Goal: Task Accomplishment & Management: Use online tool/utility

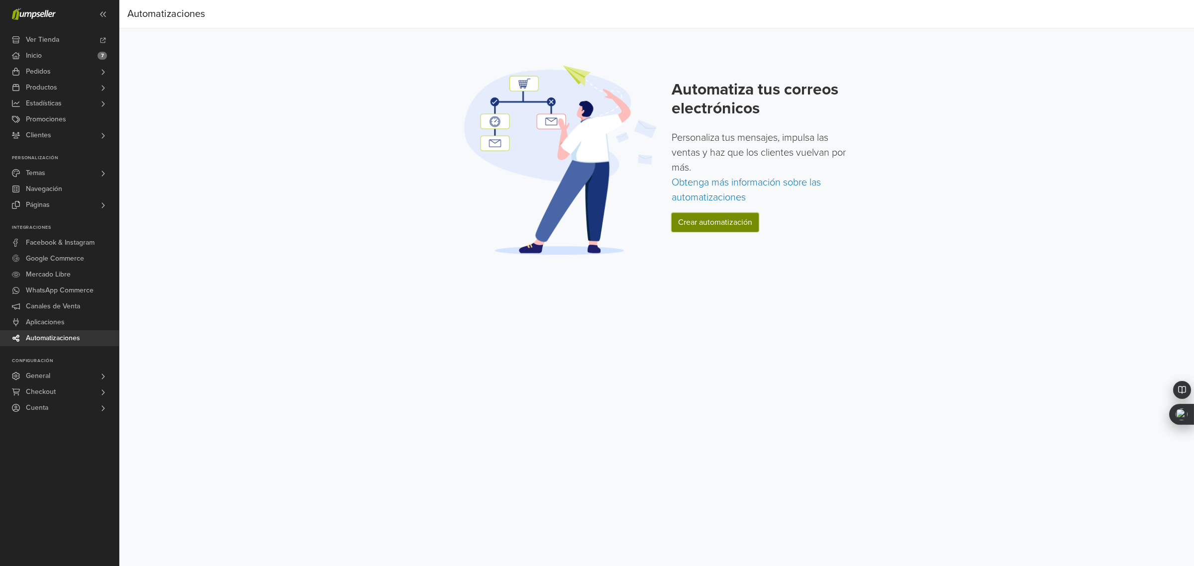
click at [713, 224] on link "Crear automatización" at bounding box center [715, 222] width 87 height 19
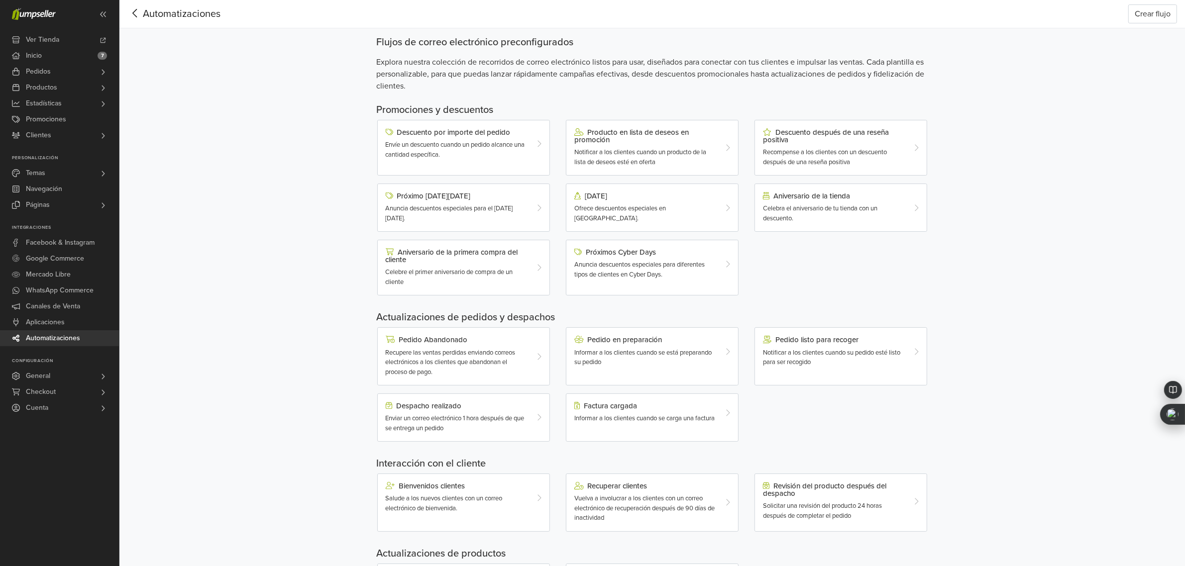
click at [656, 277] on span "Anuncia descuentos especiales para diferentes tipos de clientes en Cyber Days." at bounding box center [639, 270] width 130 height 18
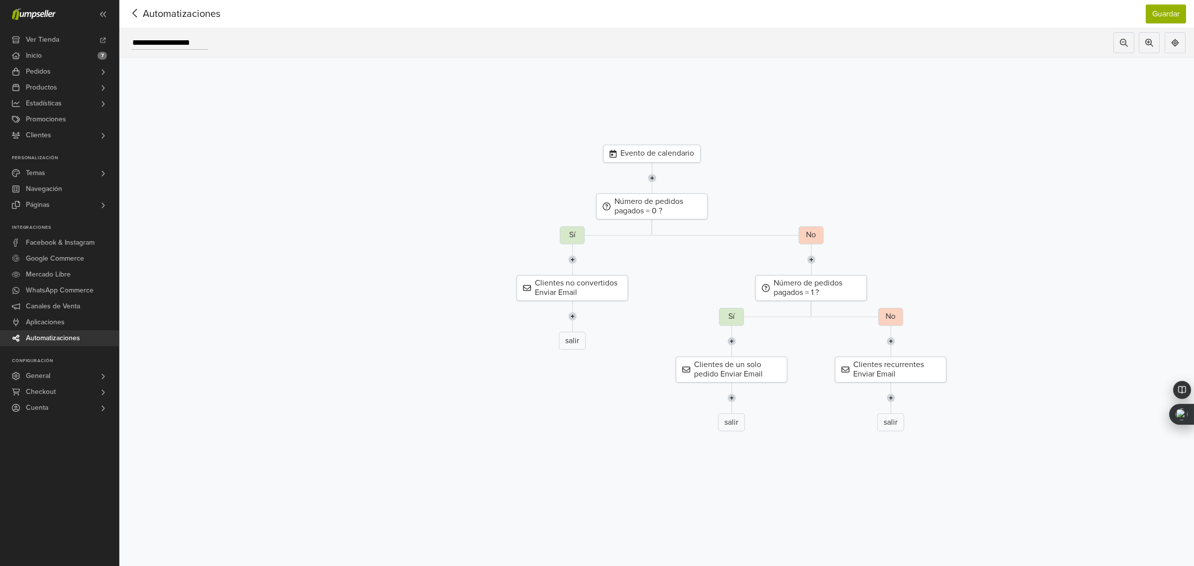
click at [661, 156] on div "Evento de calendario" at bounding box center [652, 154] width 98 height 18
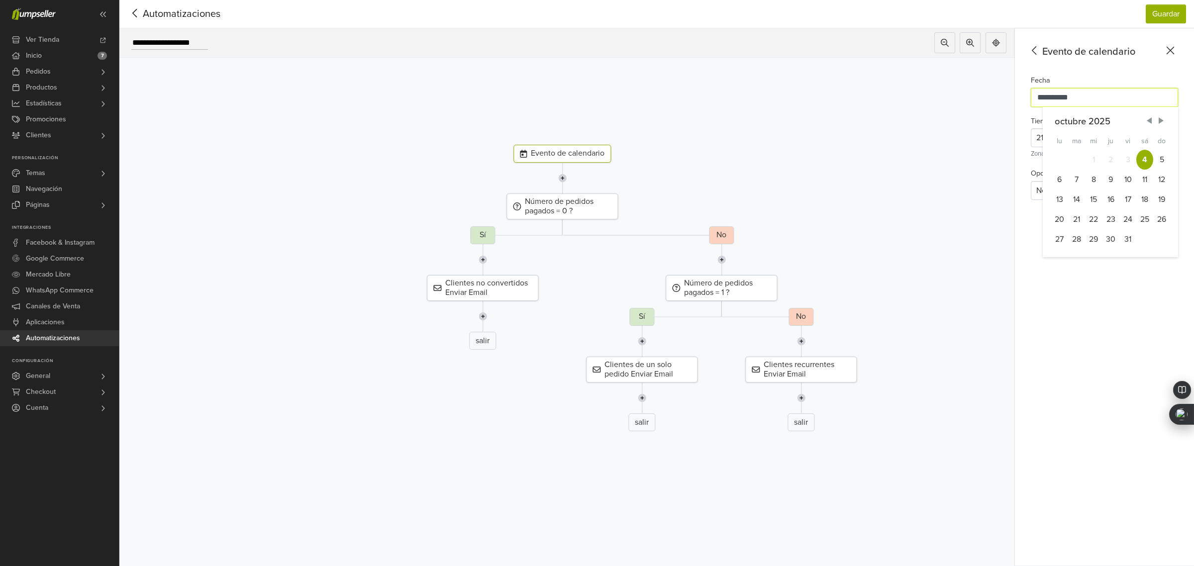
click at [1046, 97] on input "**********" at bounding box center [1104, 97] width 147 height 19
click at [1162, 154] on div "5" at bounding box center [1161, 160] width 17 height 20
click at [1105, 100] on input "**********" at bounding box center [1104, 97] width 147 height 19
click at [1146, 153] on div "4" at bounding box center [1145, 160] width 17 height 20
click at [1160, 138] on div at bounding box center [1169, 138] width 18 height 18
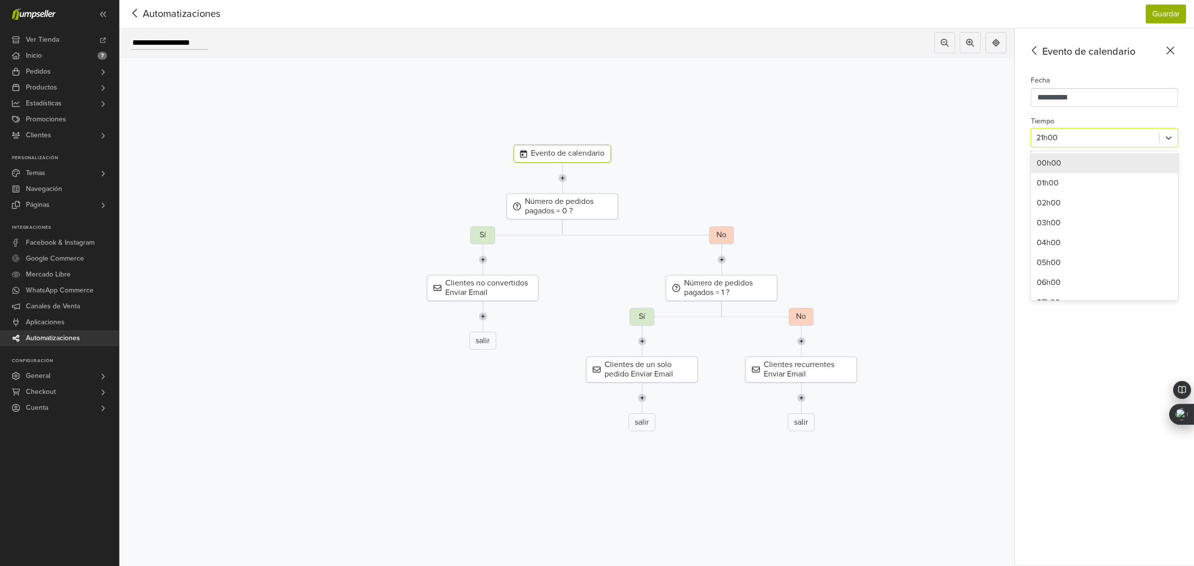
click at [1054, 168] on div "00h00" at bounding box center [1104, 163] width 147 height 20
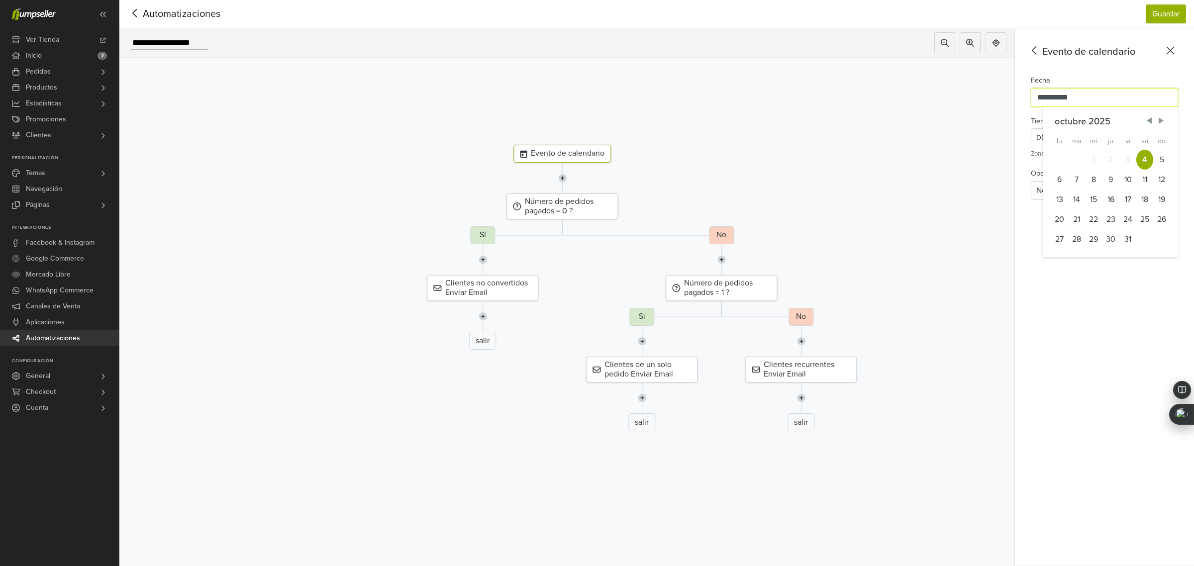
click at [1108, 100] on input "**********" at bounding box center [1104, 97] width 147 height 19
click at [1166, 155] on div "5" at bounding box center [1161, 160] width 17 height 20
type input "**********"
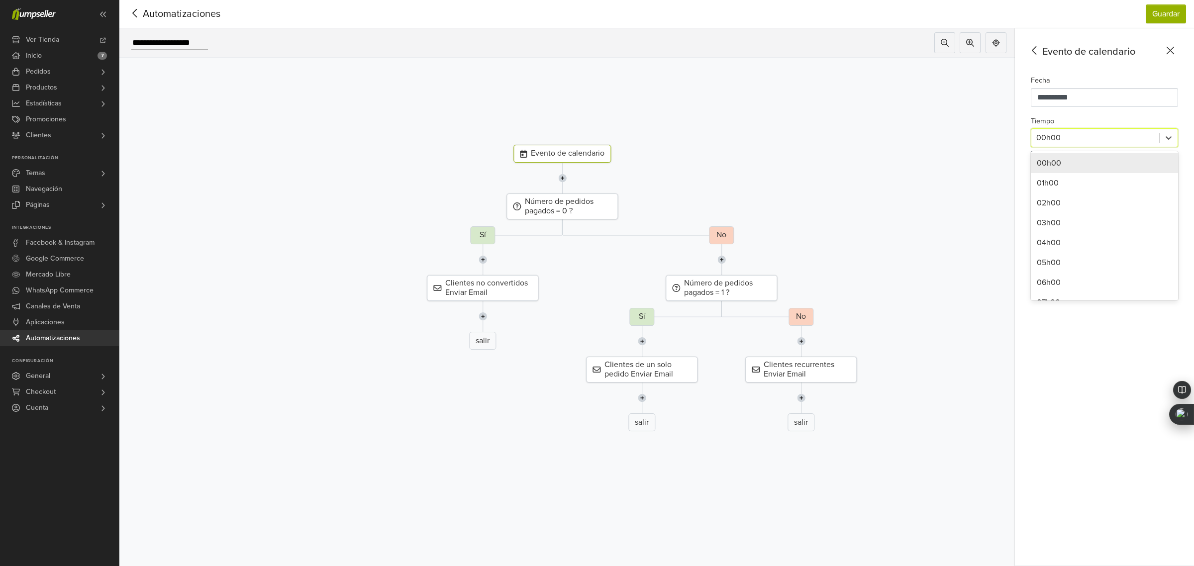
click at [1110, 135] on div at bounding box center [1096, 138] width 118 height 14
click at [1086, 139] on div at bounding box center [1096, 138] width 118 height 14
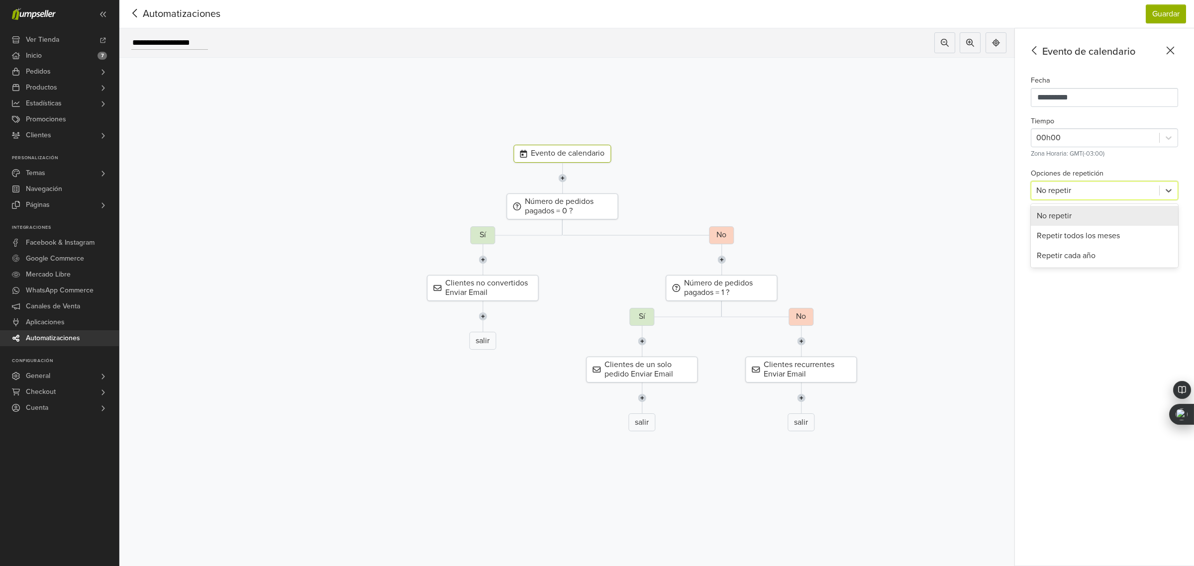
click at [1098, 184] on div at bounding box center [1096, 191] width 118 height 14
click at [1077, 101] on input "**********" at bounding box center [1104, 97] width 147 height 19
click at [1165, 158] on div "5" at bounding box center [1161, 160] width 17 height 20
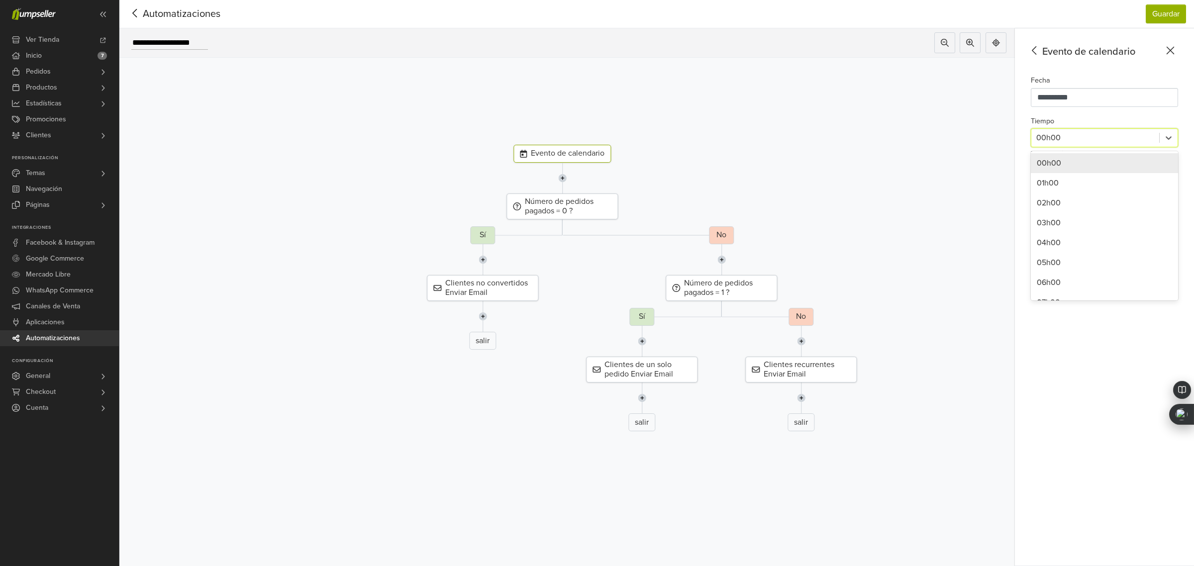
click at [1098, 135] on div at bounding box center [1096, 138] width 118 height 14
click at [1058, 185] on div "01h00" at bounding box center [1104, 183] width 147 height 20
click at [565, 154] on div "Evento de calendario" at bounding box center [563, 154] width 98 height 18
click at [553, 203] on div "Número de pedidos pagados = 0 ?" at bounding box center [562, 207] width 111 height 26
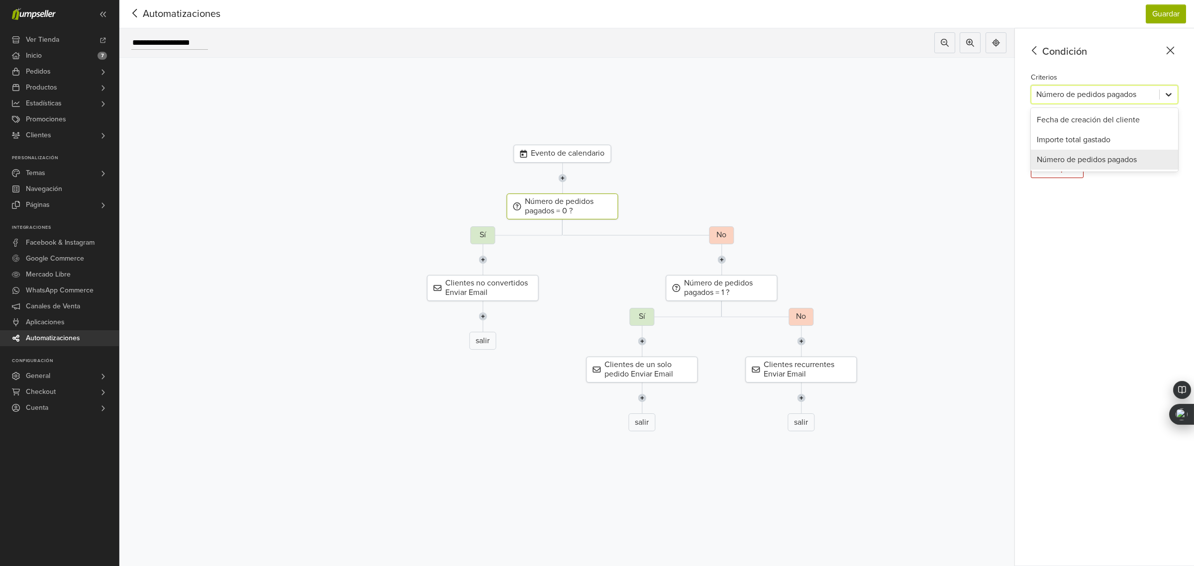
click at [1167, 96] on icon at bounding box center [1169, 95] width 10 height 10
click at [1164, 90] on icon at bounding box center [1169, 95] width 10 height 10
click at [1053, 133] on div at bounding box center [1048, 134] width 22 height 14
click at [1109, 133] on input "*" at bounding box center [1113, 133] width 44 height 19
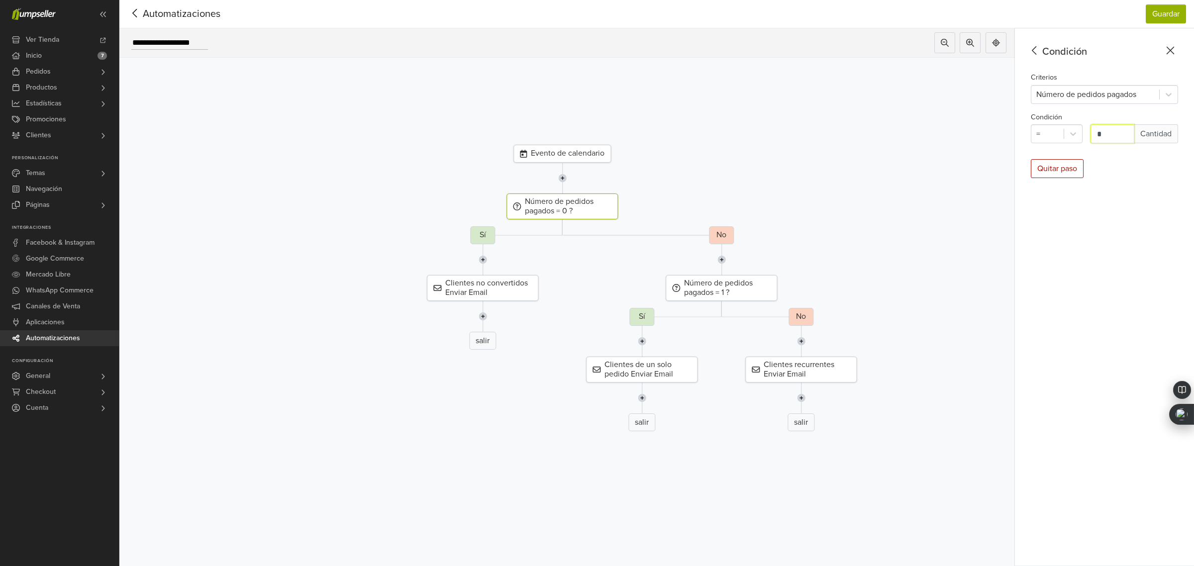
click at [486, 235] on div "No Número de pedidos pagados = 1 ? Sí Clientes de un solo pedido Enviar Email s…" at bounding box center [721, 331] width 911 height 211
click at [721, 237] on div "No" at bounding box center [721, 235] width 25 height 18
click at [494, 290] on div "Clientes no convertidos Enviar Email" at bounding box center [482, 288] width 111 height 26
click at [1074, 123] on button "Editar plantilla" at bounding box center [1062, 121] width 62 height 19
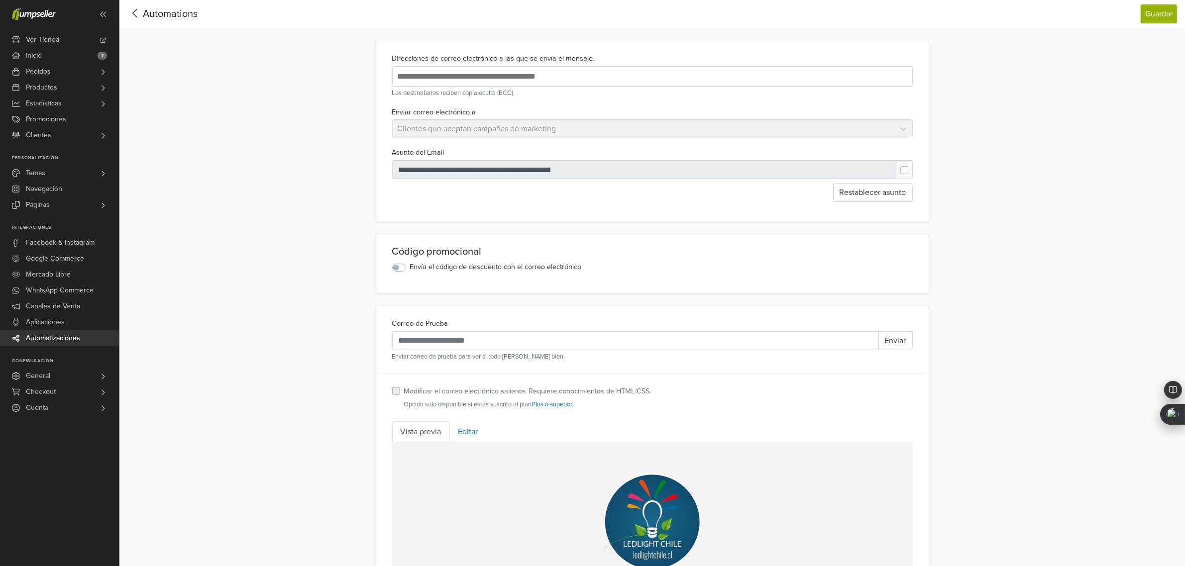
click at [410, 272] on label "Envía el código de descuento con el correo electrónico" at bounding box center [496, 267] width 172 height 11
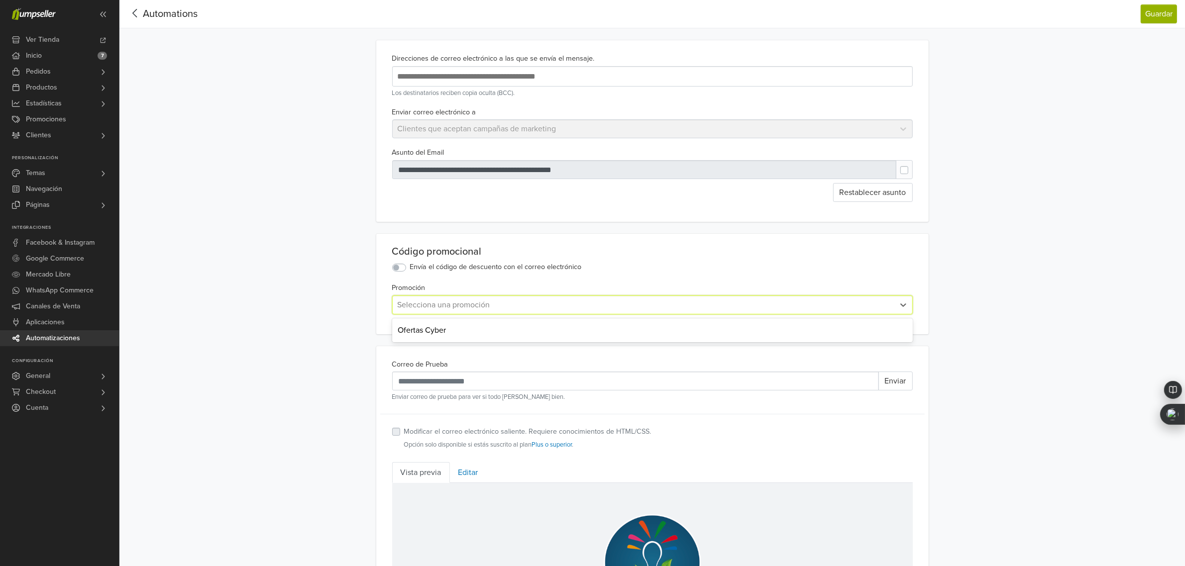
click at [443, 303] on div at bounding box center [644, 305] width 492 height 14
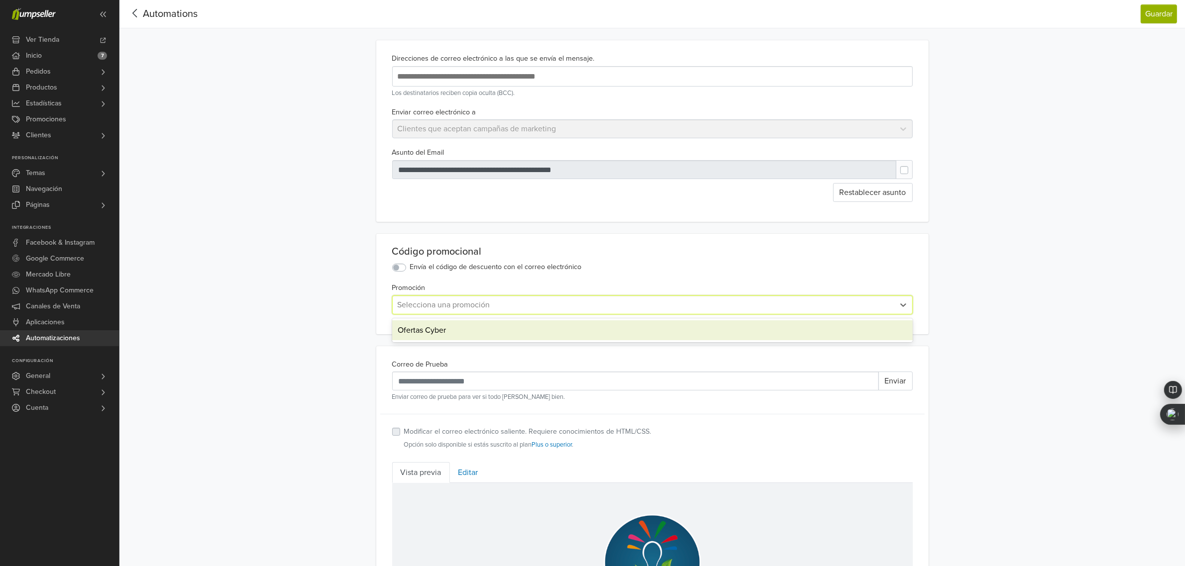
click at [444, 328] on div "Ofertas Cyber" at bounding box center [652, 330] width 521 height 20
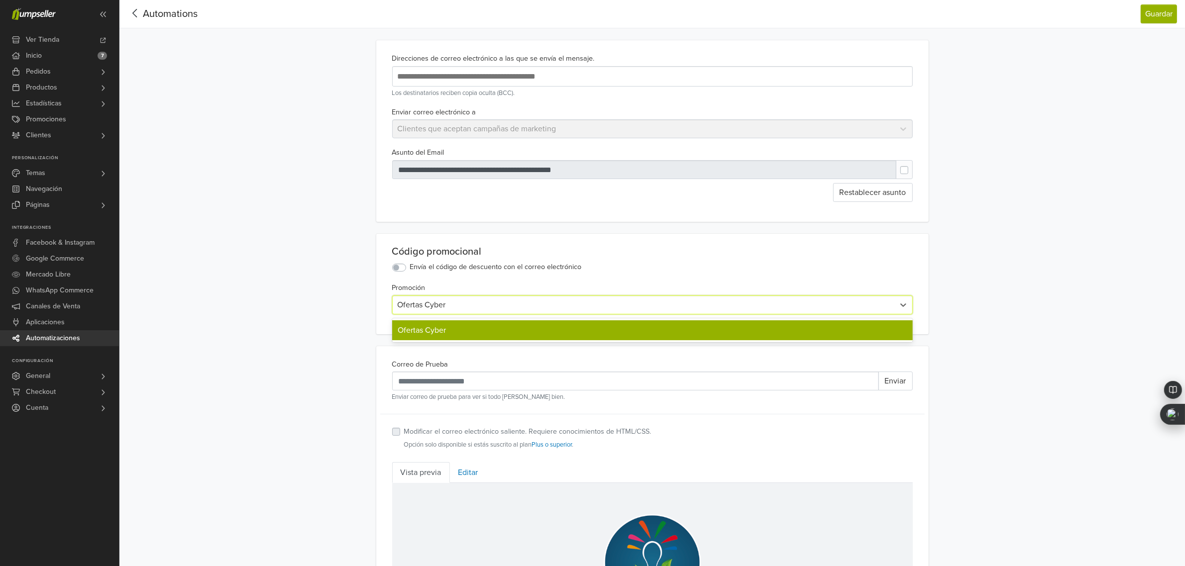
click at [449, 310] on div at bounding box center [644, 305] width 492 height 14
click at [453, 330] on div "Ofertas Cyber" at bounding box center [652, 330] width 521 height 20
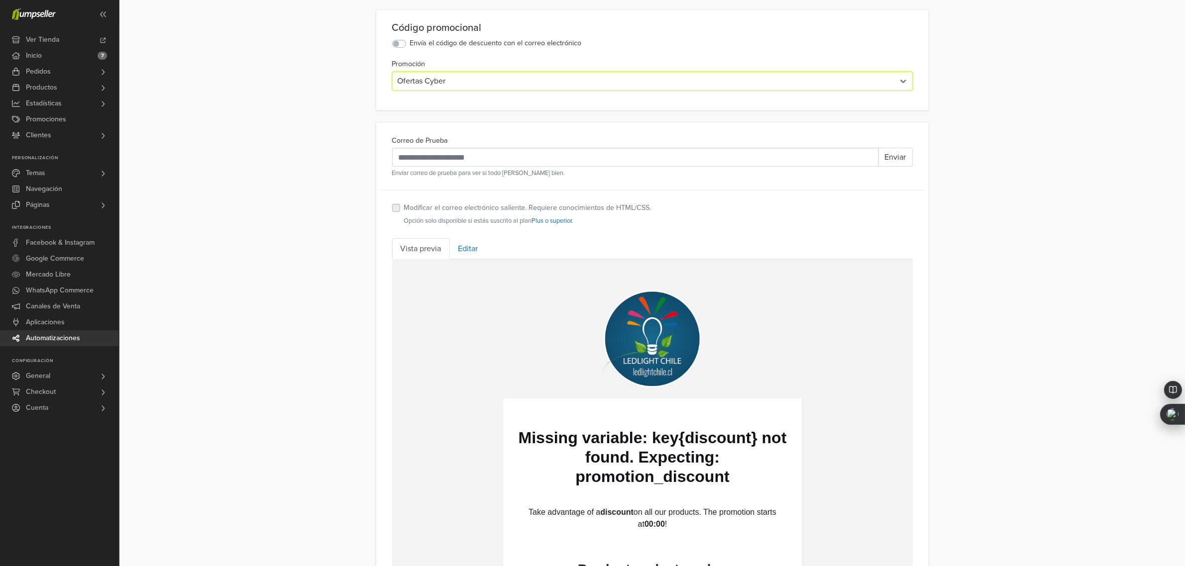
scroll to position [249, 0]
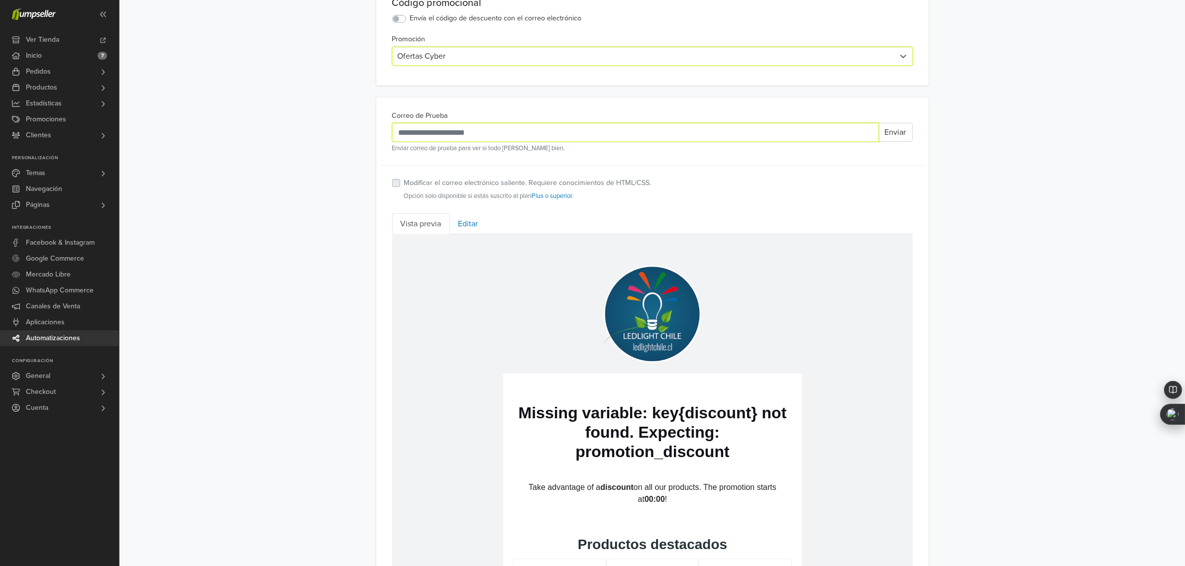
click at [444, 134] on input "Correo de Prueba" at bounding box center [635, 132] width 487 height 19
type input "**********"
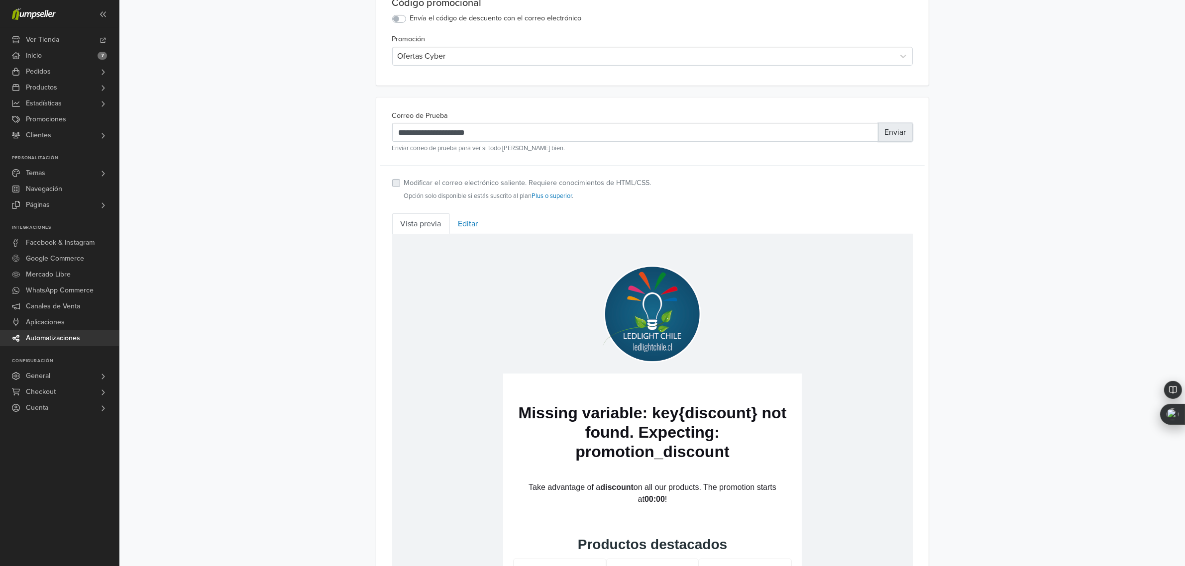
click at [887, 131] on button "Enviar" at bounding box center [895, 132] width 34 height 19
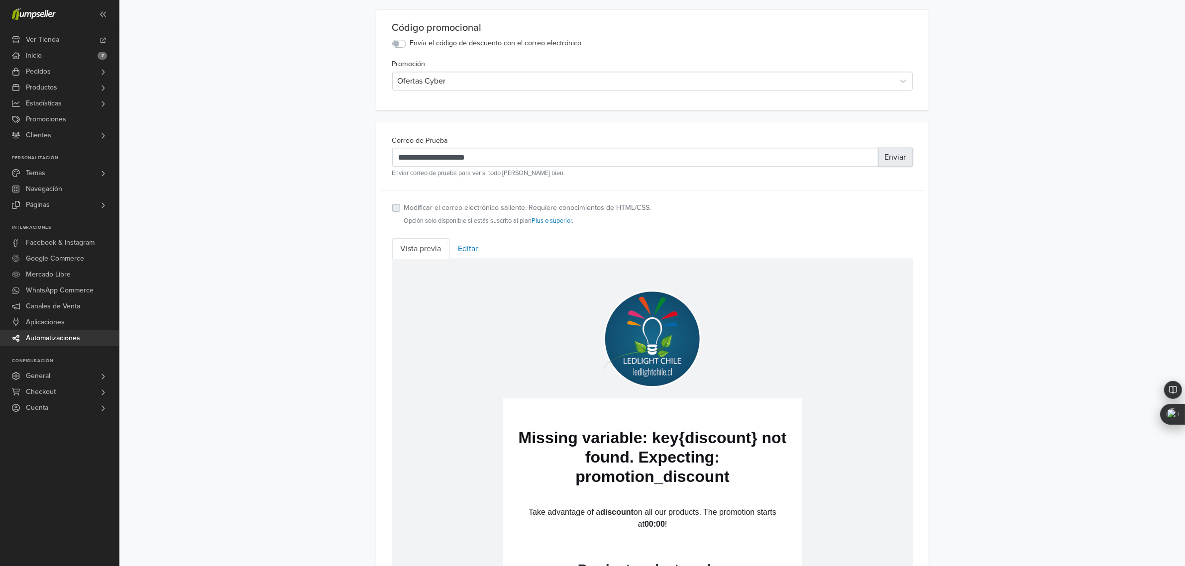
click at [892, 158] on button "Enviar" at bounding box center [895, 157] width 34 height 19
click at [884, 155] on button "Enviar" at bounding box center [895, 157] width 34 height 19
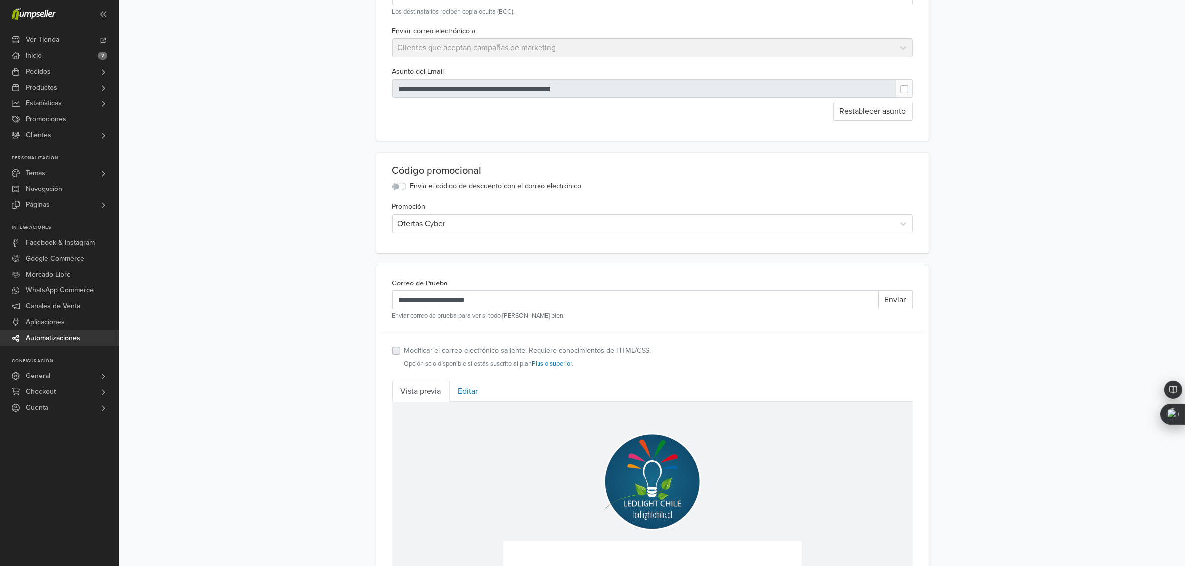
scroll to position [93, 0]
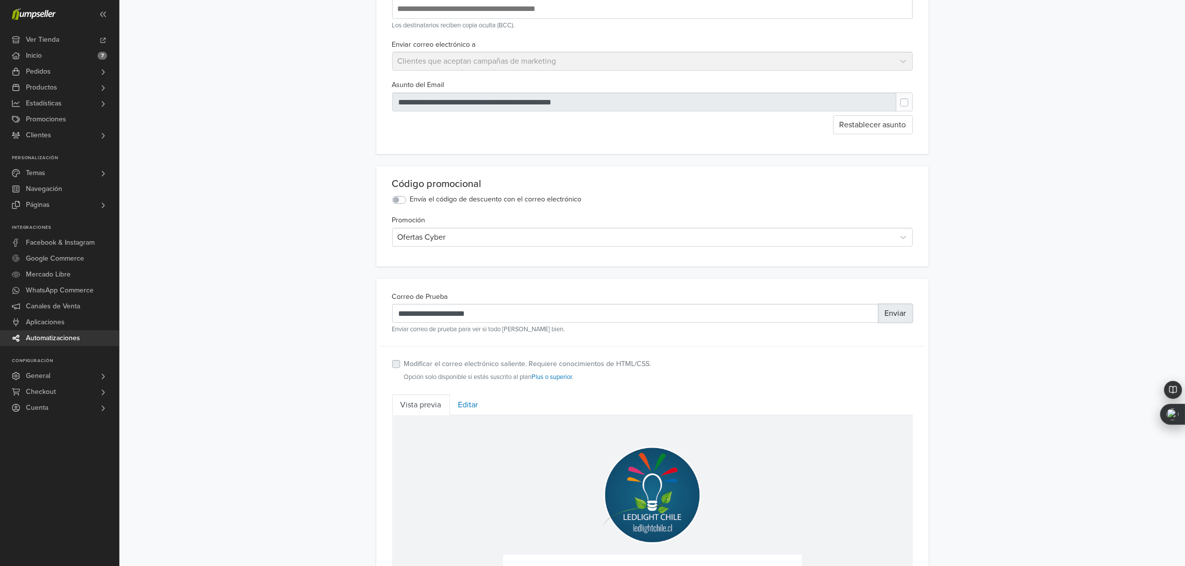
click at [892, 317] on button "Enviar" at bounding box center [895, 313] width 34 height 19
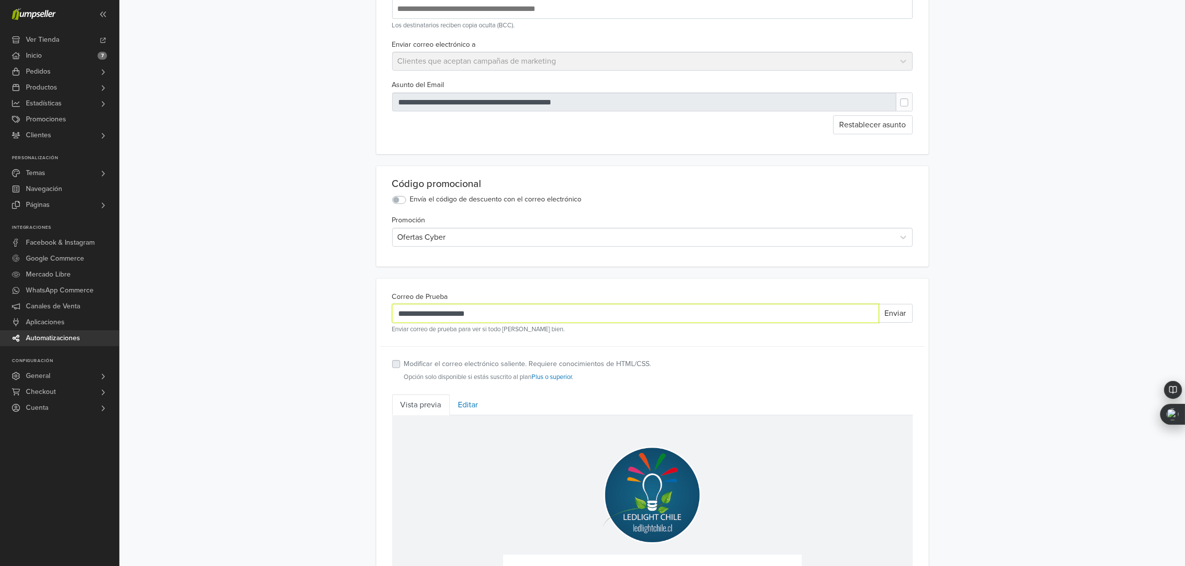
click at [505, 315] on input "**********" at bounding box center [635, 313] width 487 height 19
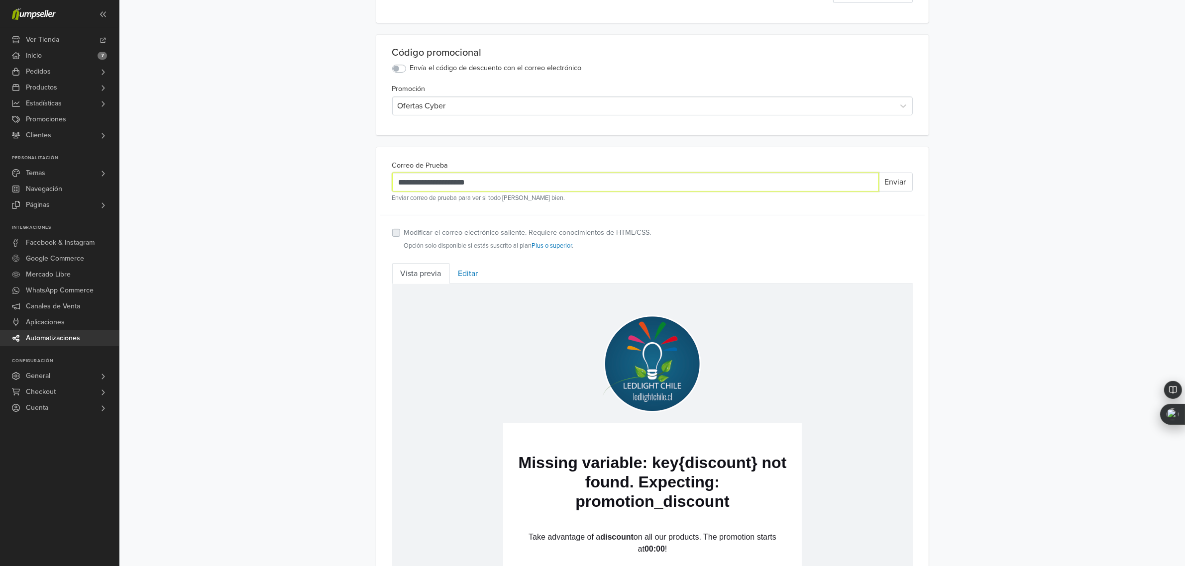
scroll to position [279, 0]
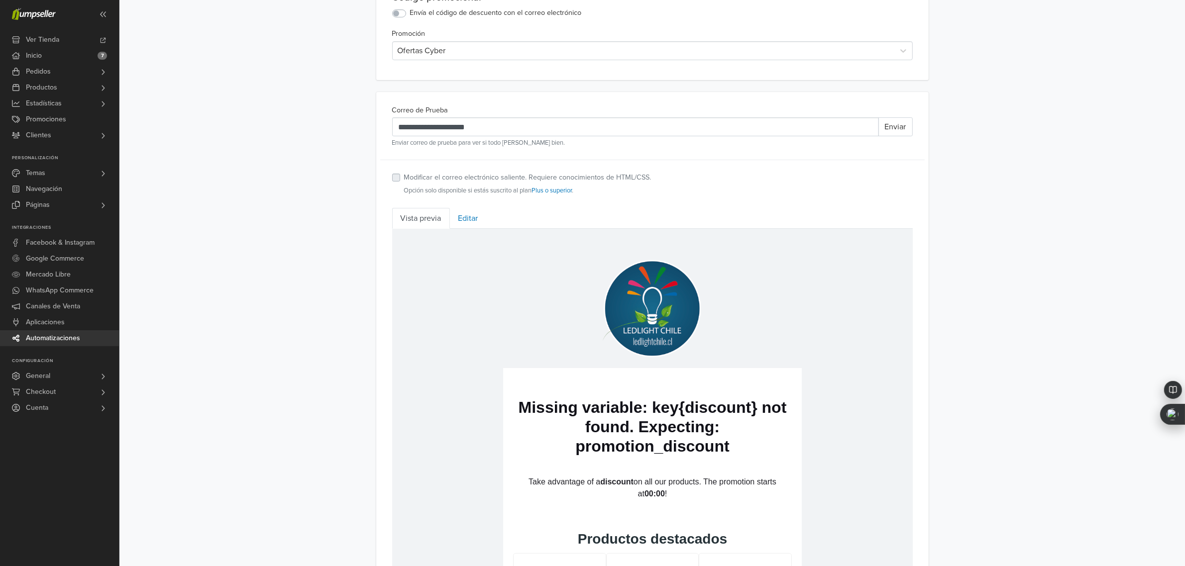
click at [425, 223] on link "Vista previa" at bounding box center [421, 218] width 58 height 21
click at [404, 175] on label "Modificar el correo electrónico saliente. Requiere conocimientos de HTML/CSS." at bounding box center [527, 177] width 247 height 11
click at [404, 179] on label "Modificar el correo electrónico saliente. Requiere conocimientos de HTML/CSS." at bounding box center [527, 177] width 247 height 11
click at [466, 216] on link "Editar" at bounding box center [468, 218] width 37 height 21
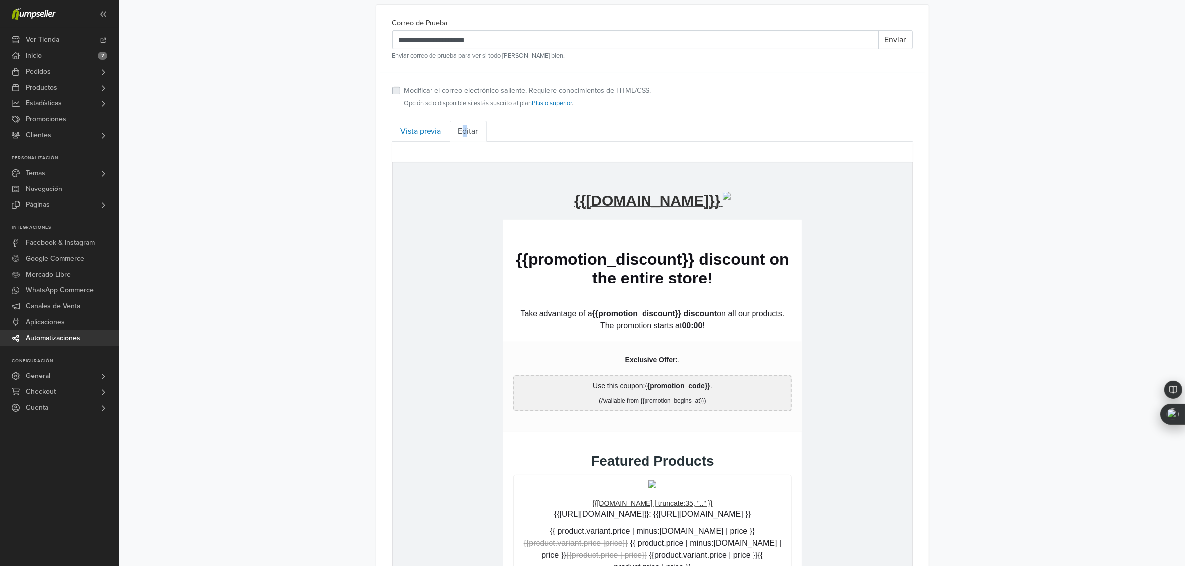
scroll to position [341, 0]
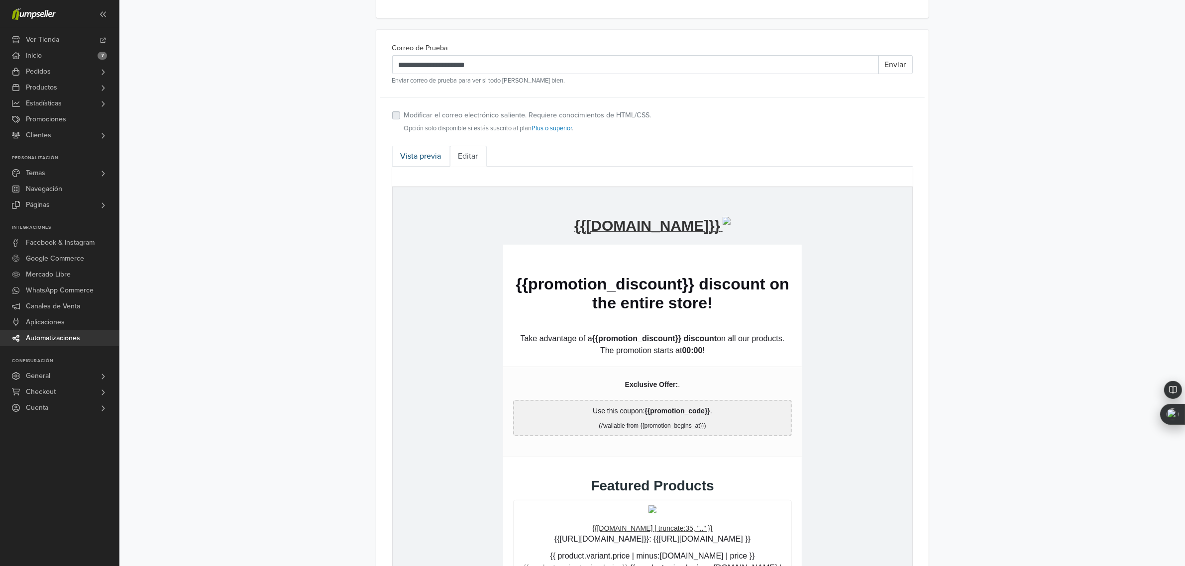
click at [420, 159] on link "Vista previa" at bounding box center [421, 156] width 58 height 21
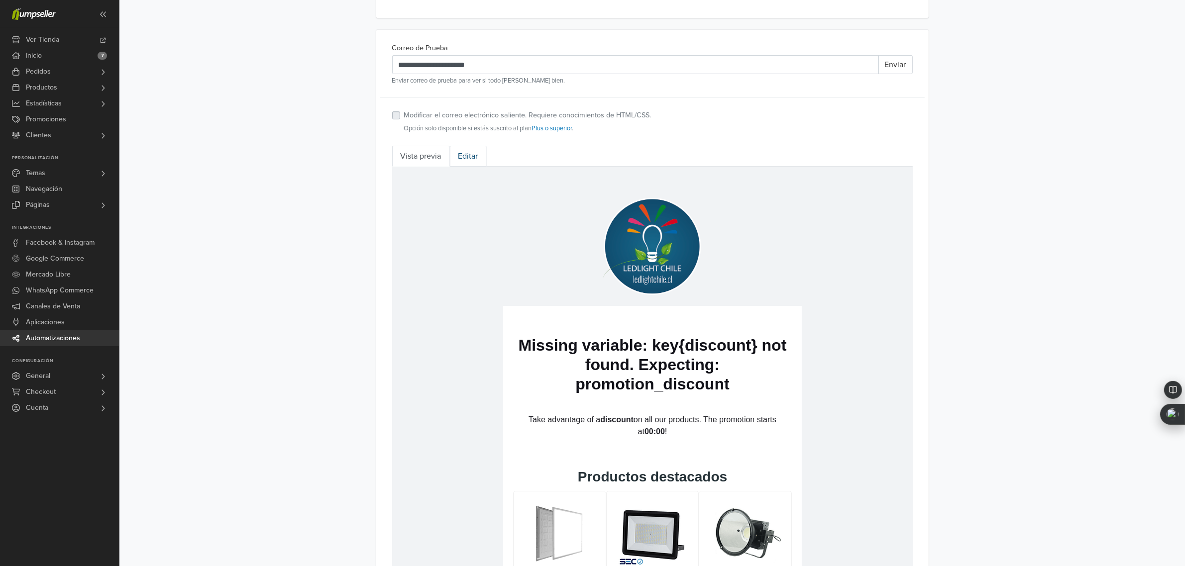
click at [472, 159] on link "Editar" at bounding box center [468, 156] width 37 height 21
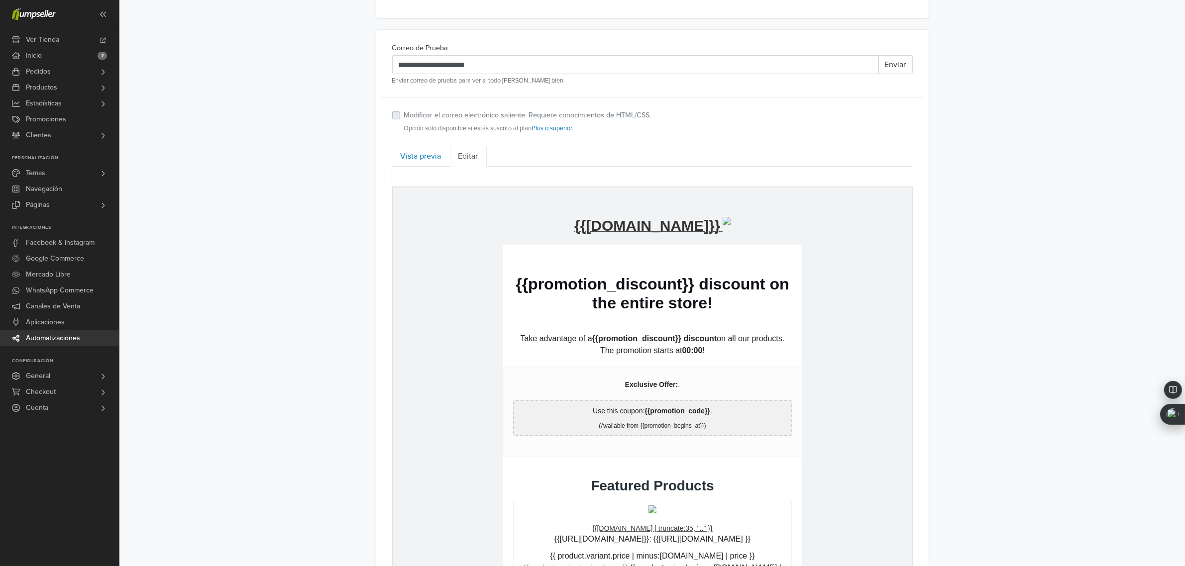
click at [634, 220] on re-text "{{store.name}}" at bounding box center [647, 225] width 146 height 16
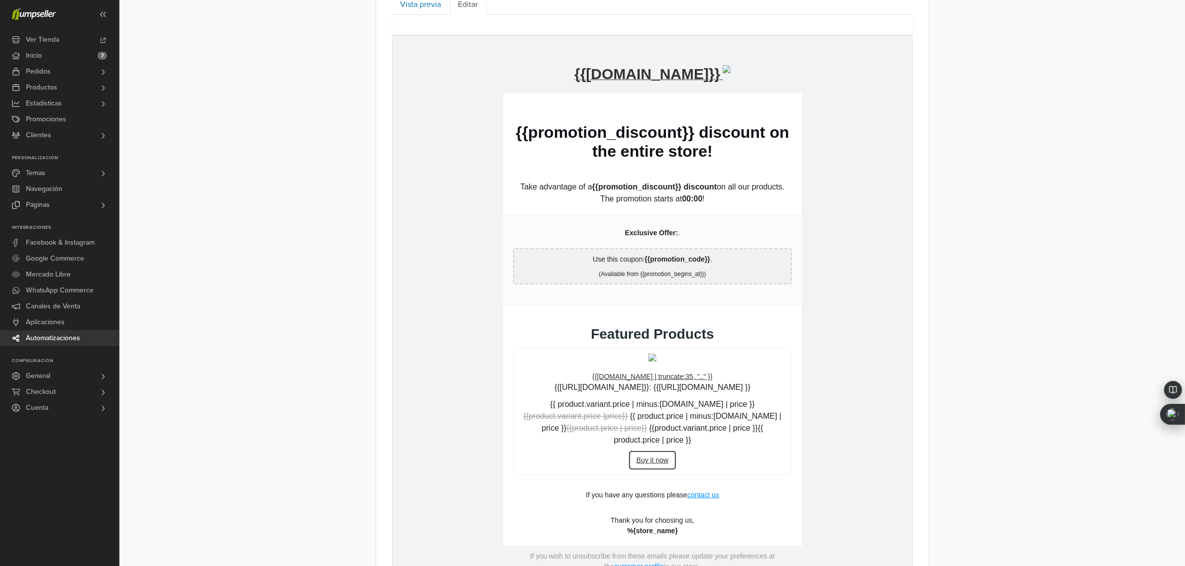
scroll to position [528, 0]
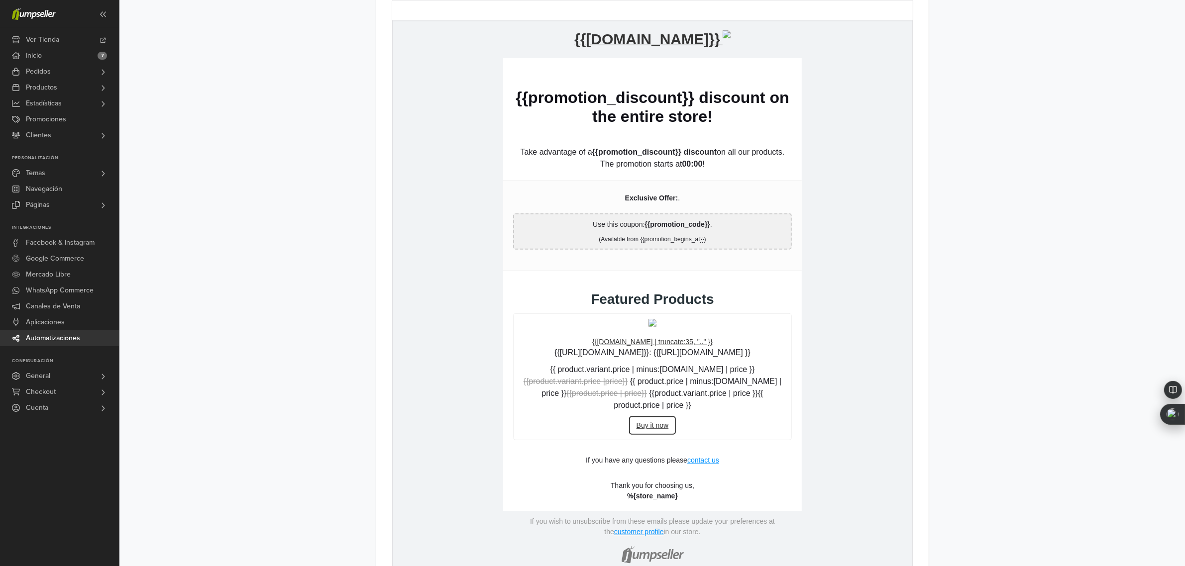
click at [648, 231] on td "hidden text Use this coupon: {{promotion_code}} . {% if promotion_begins_at %} …" at bounding box center [652, 231] width 279 height 36
click at [657, 202] on p "Exclusive Offer: ." at bounding box center [652, 198] width 279 height 10
click at [699, 232] on td "hidden text Use this coupon: {{promotion_code}} . {% if promotion_begins_at %} …" at bounding box center [652, 231] width 279 height 36
click at [686, 249] on td "hidden text Exclusive Offer: . hidden text Use this coupon: {{promotion_code}} …" at bounding box center [652, 225] width 299 height 90
drag, startPoint x: 686, startPoint y: 249, endPoint x: 676, endPoint y: 308, distance: 59.1
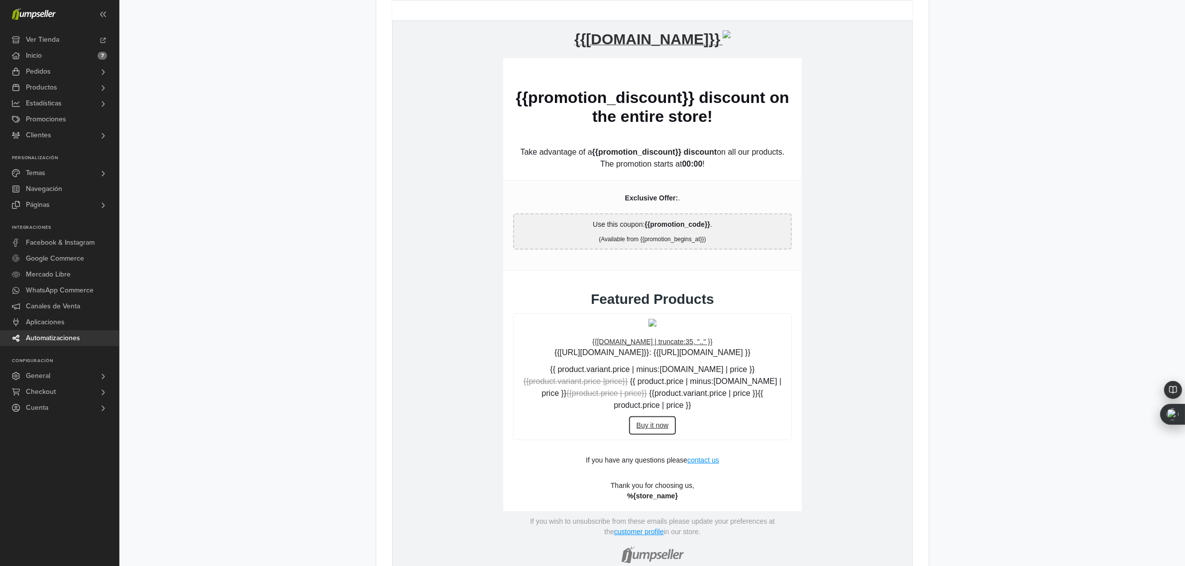
click at [685, 249] on td "hidden text Exclusive Offer: . hidden text Use this coupon: {{promotion_code}} …" at bounding box center [652, 225] width 299 height 90
click at [650, 370] on p "{% if product.discount != 0 %}{% if product.variant != blank %} {{ product.vari…" at bounding box center [652, 387] width 268 height 48
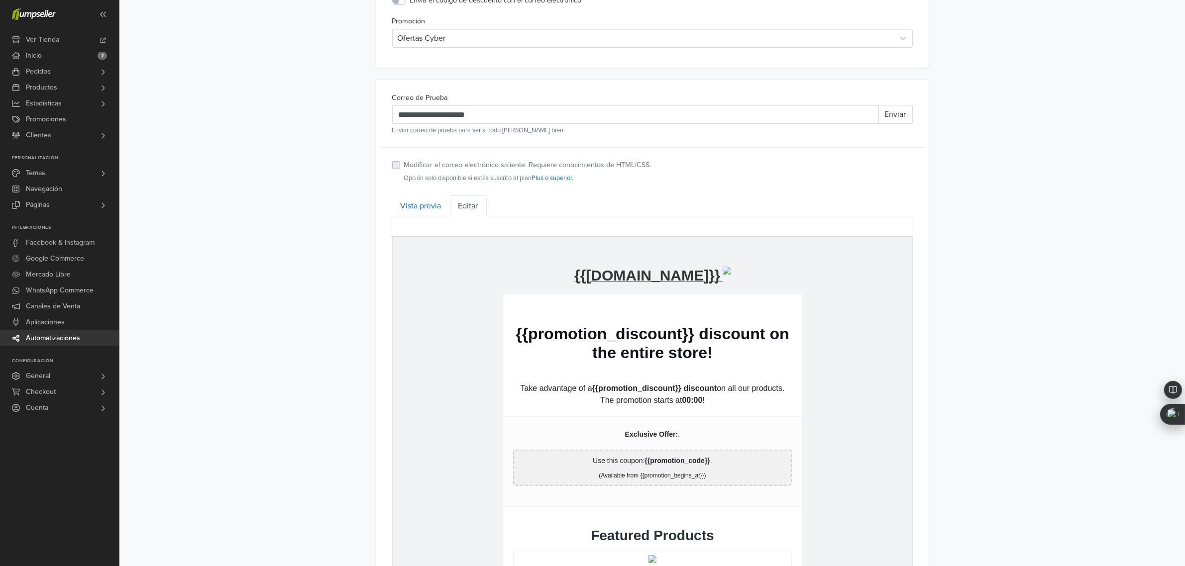
scroll to position [277, 0]
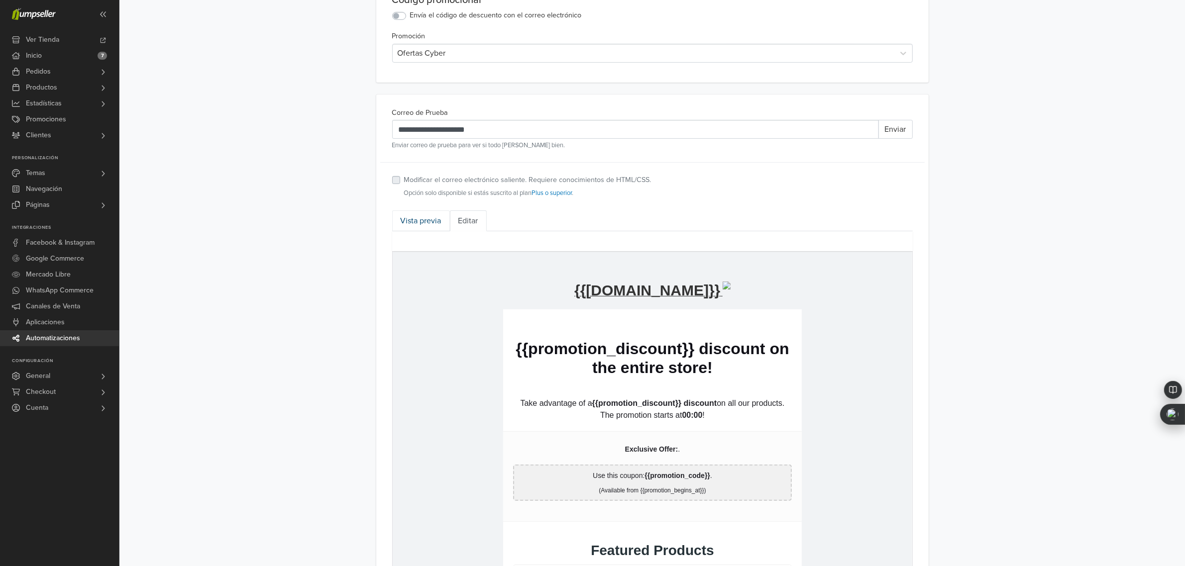
click at [424, 219] on link "Vista previa" at bounding box center [421, 220] width 58 height 21
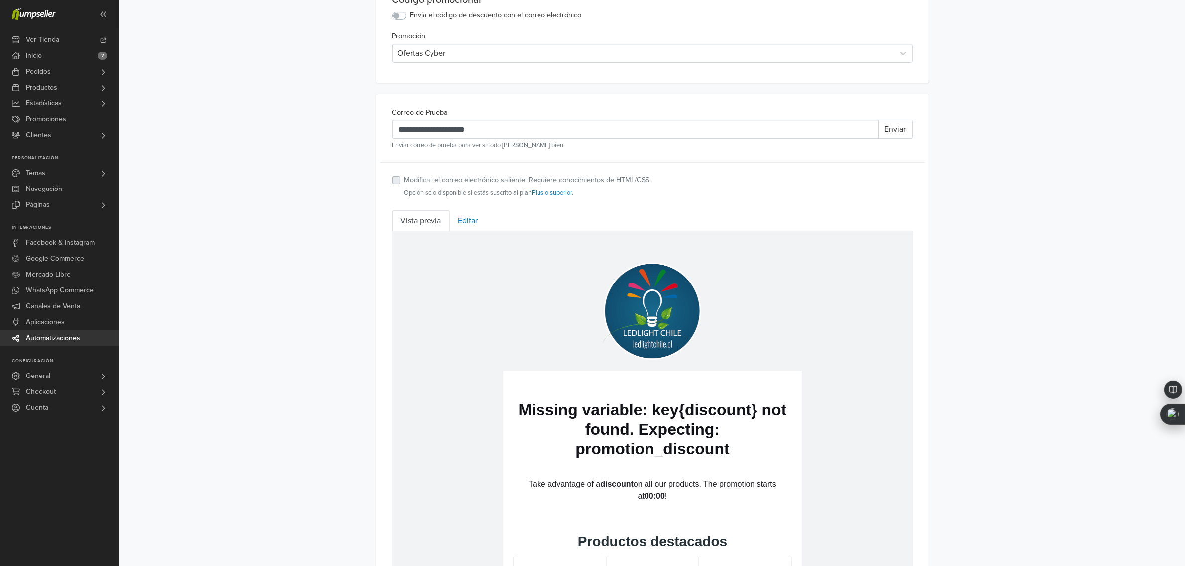
click at [396, 176] on div "Modificar el correo electrónico saliente. Requiere conocimientos de HTML/CSS. O…" at bounding box center [521, 186] width 259 height 23
click at [404, 180] on label "Modificar el correo electrónico saliente. Requiere conocimientos de HTML/CSS." at bounding box center [527, 180] width 247 height 11
click at [643, 310] on img at bounding box center [652, 311] width 100 height 100
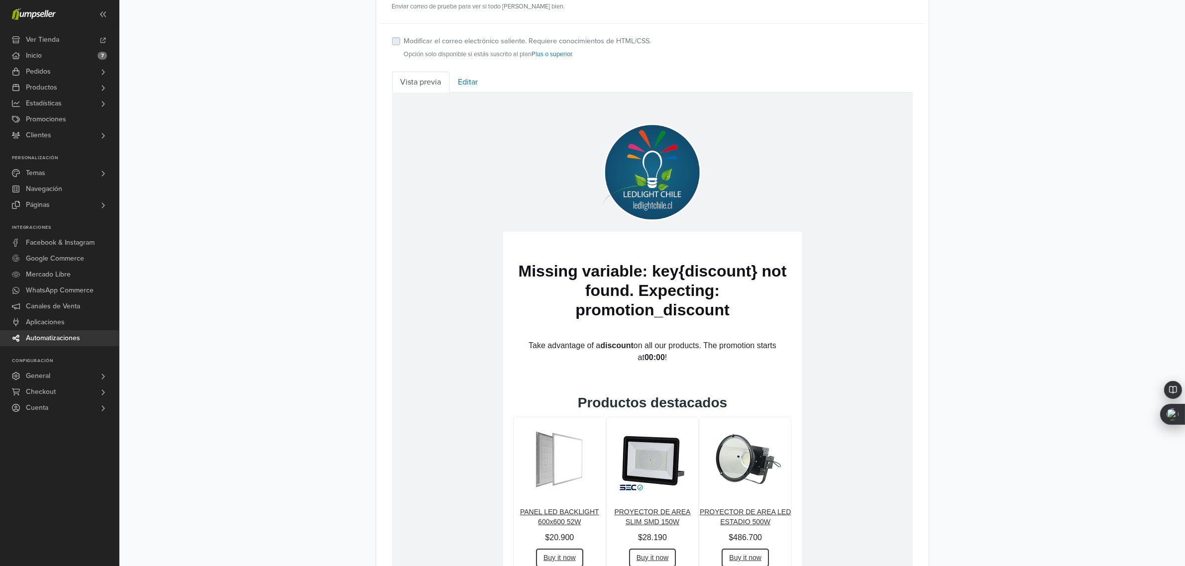
scroll to position [463, 0]
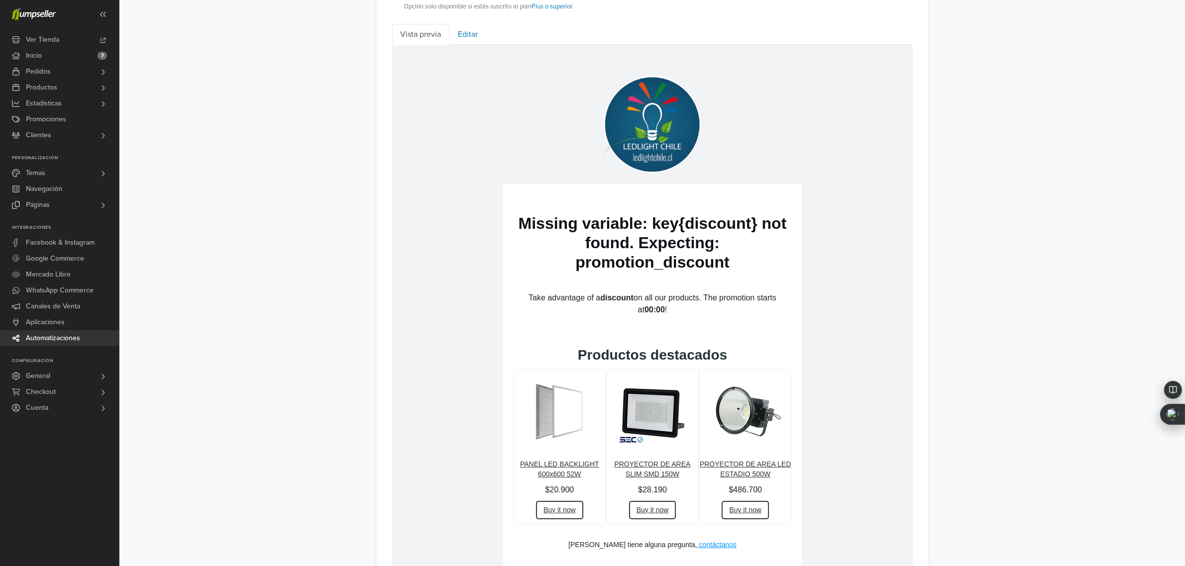
click at [622, 215] on h1 "Missing variable: key{discount} not found. Expecting: promotion_discount" at bounding box center [652, 242] width 279 height 58
click at [645, 400] on img at bounding box center [652, 411] width 75 height 75
click at [564, 509] on re-text "Buy it now" at bounding box center [559, 510] width 32 height 8
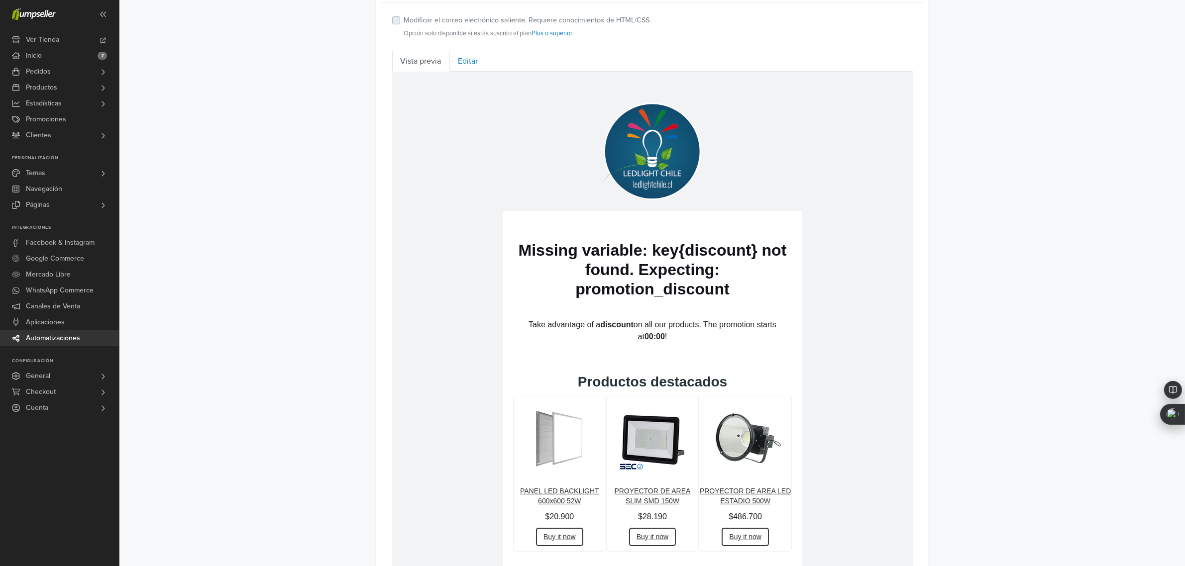
scroll to position [277, 0]
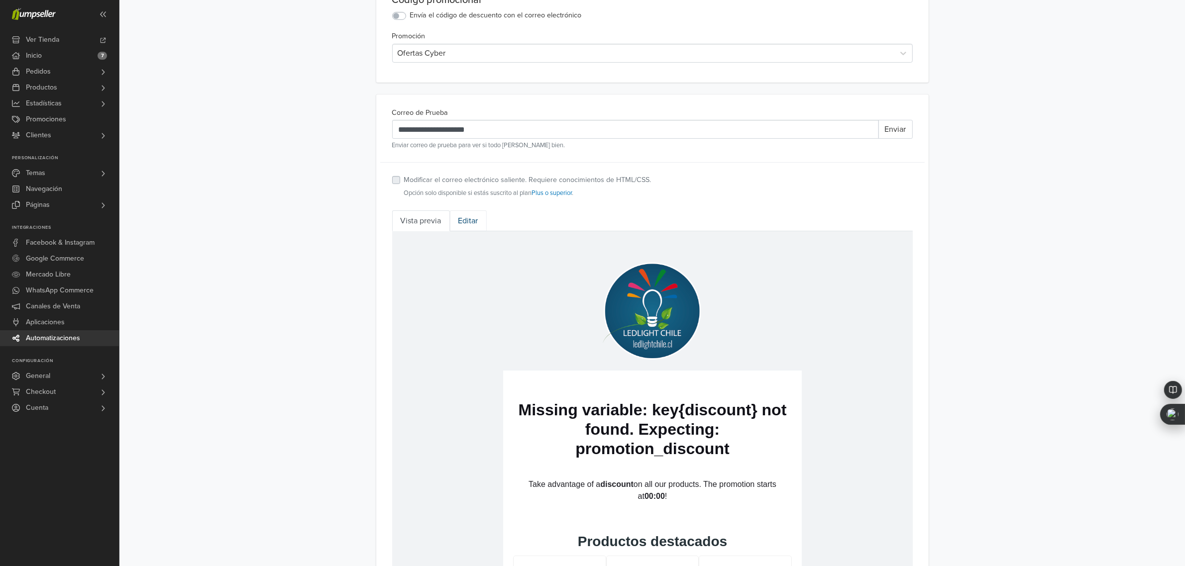
click at [472, 217] on link "Editar" at bounding box center [468, 220] width 37 height 21
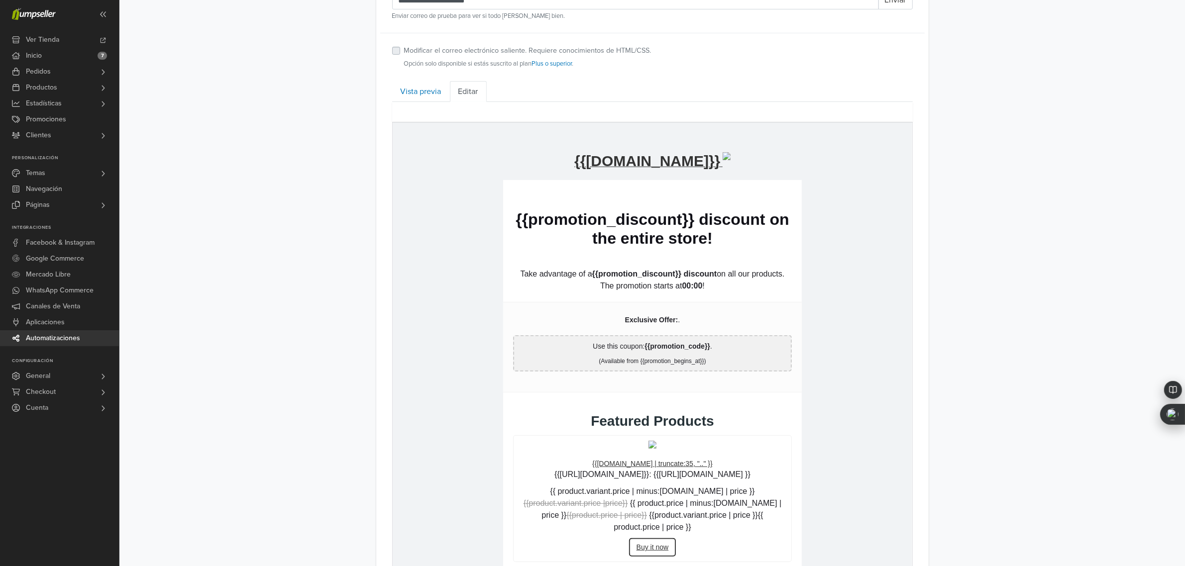
scroll to position [463, 0]
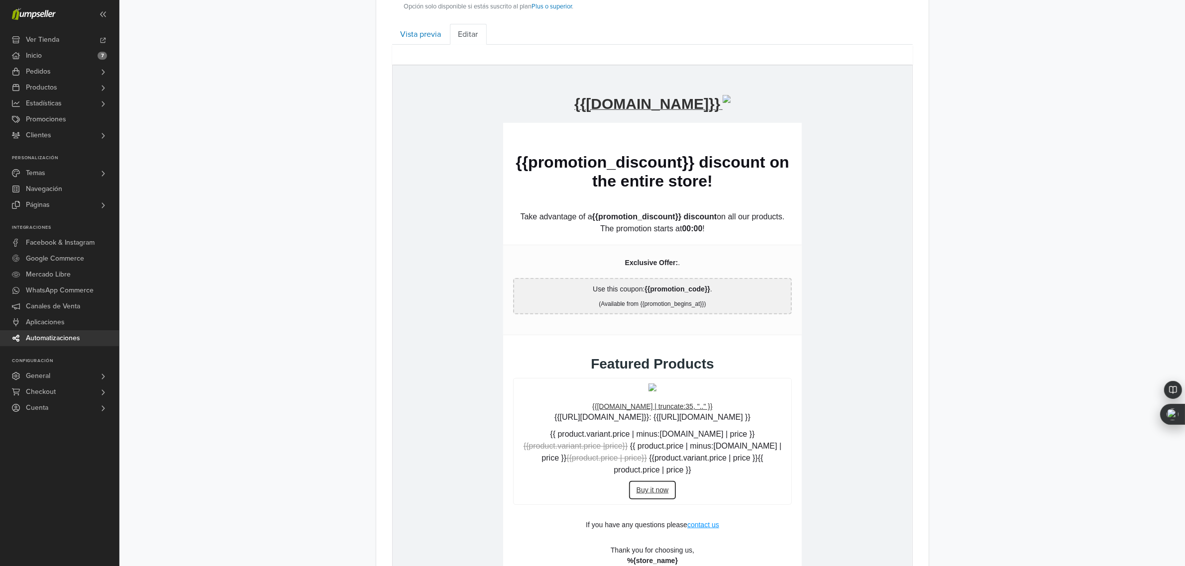
click at [661, 264] on strong "Exclusive Offer:" at bounding box center [651, 262] width 53 height 8
click at [619, 223] on p "Take advantage of a {{promotion_discount}} discount on all our products. The pr…" at bounding box center [652, 222] width 279 height 24
click at [621, 223] on p "Take advantage of a {{promotion_discount}} discount on all our products. The pr…" at bounding box center [652, 222] width 279 height 24
click at [722, 240] on td "hidden text Take advantage of a {{promotion_discount}} discount on all our prod…" at bounding box center [652, 223] width 299 height 44
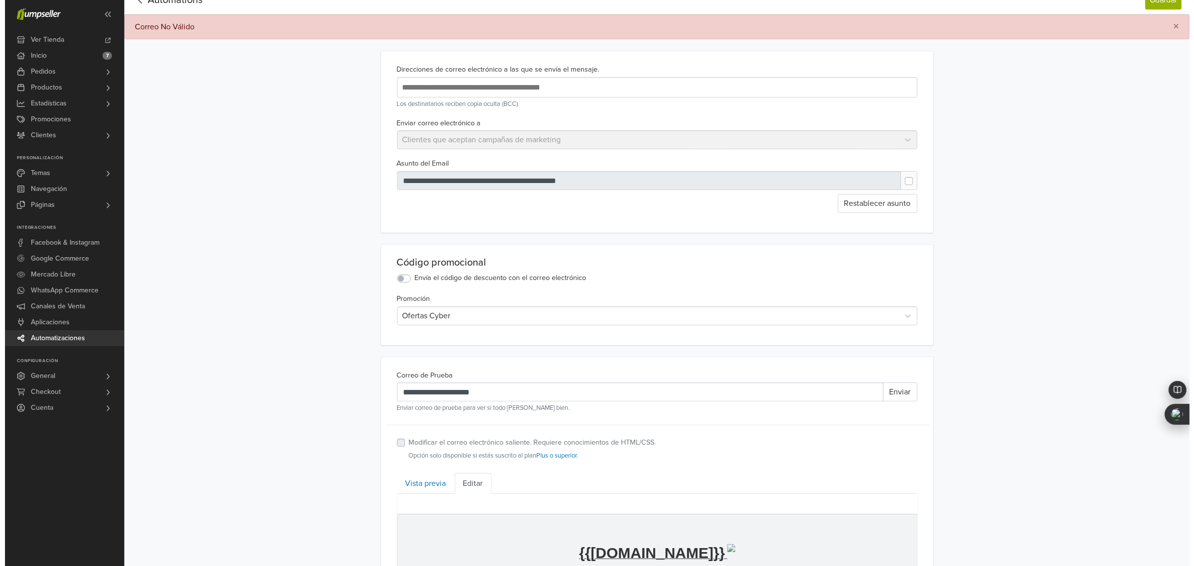
scroll to position [0, 0]
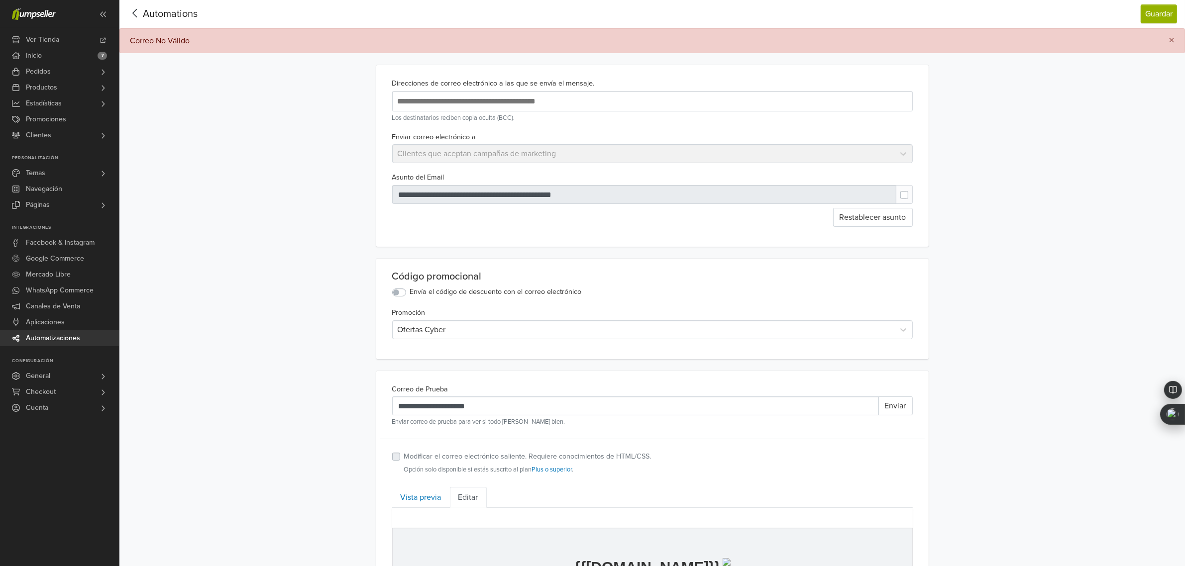
click at [143, 16] on span "Automations" at bounding box center [170, 14] width 55 height 12
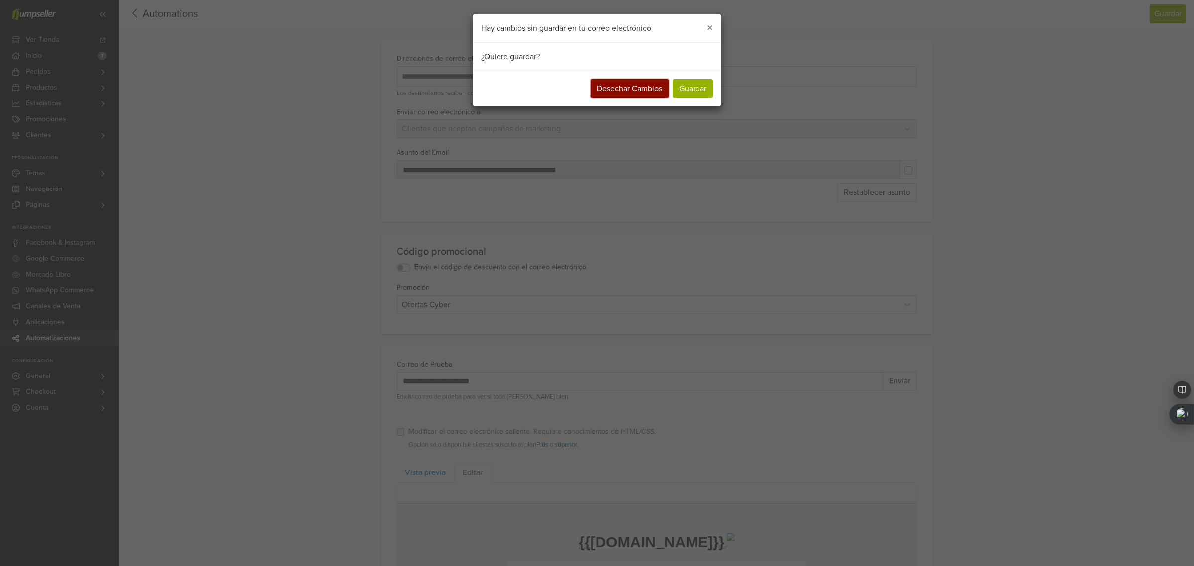
click at [643, 88] on button "Desechar Cambios" at bounding box center [630, 88] width 78 height 19
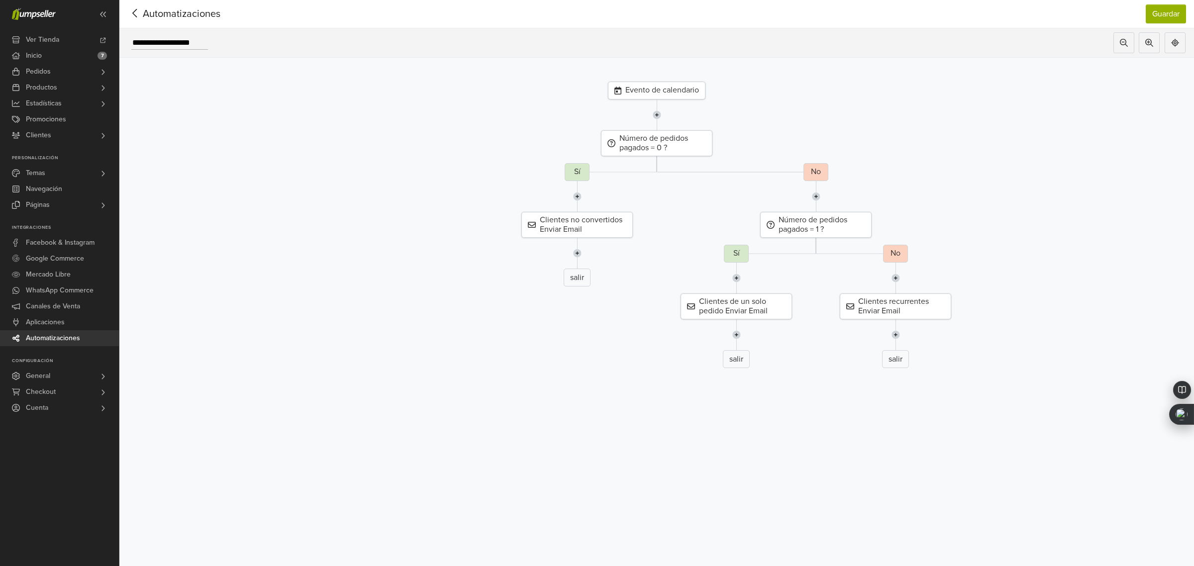
click at [653, 93] on div "Evento de calendario" at bounding box center [657, 91] width 98 height 18
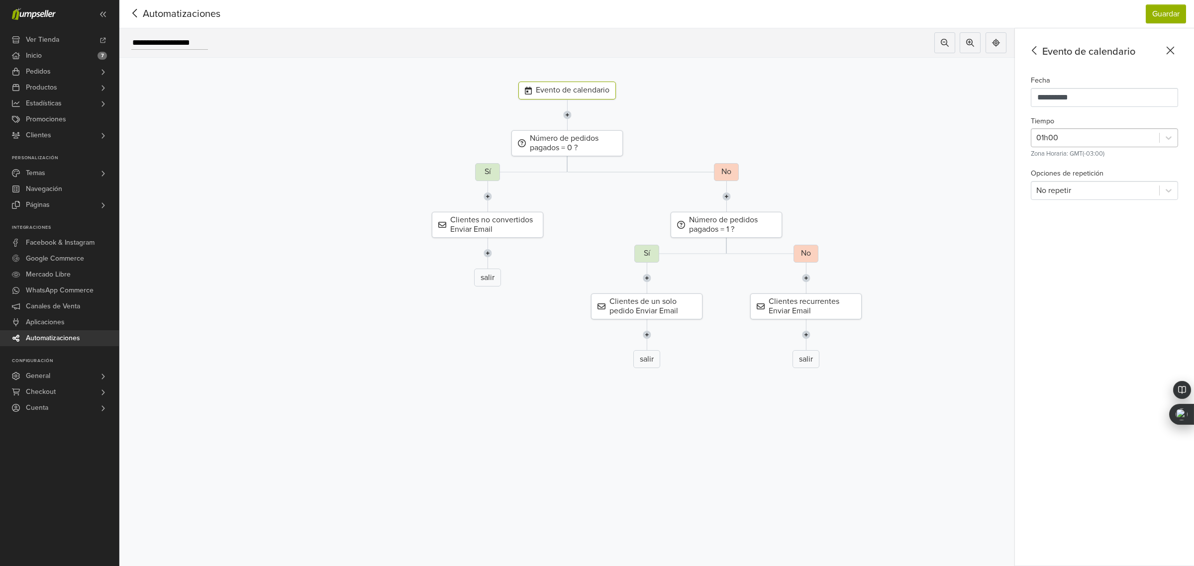
click at [1111, 142] on div at bounding box center [1096, 138] width 118 height 14
click at [1091, 163] on div "00h00" at bounding box center [1104, 163] width 147 height 20
click at [1046, 104] on input "**********" at bounding box center [1104, 97] width 147 height 19
click at [1145, 158] on div "4" at bounding box center [1145, 160] width 17 height 20
type input "**********"
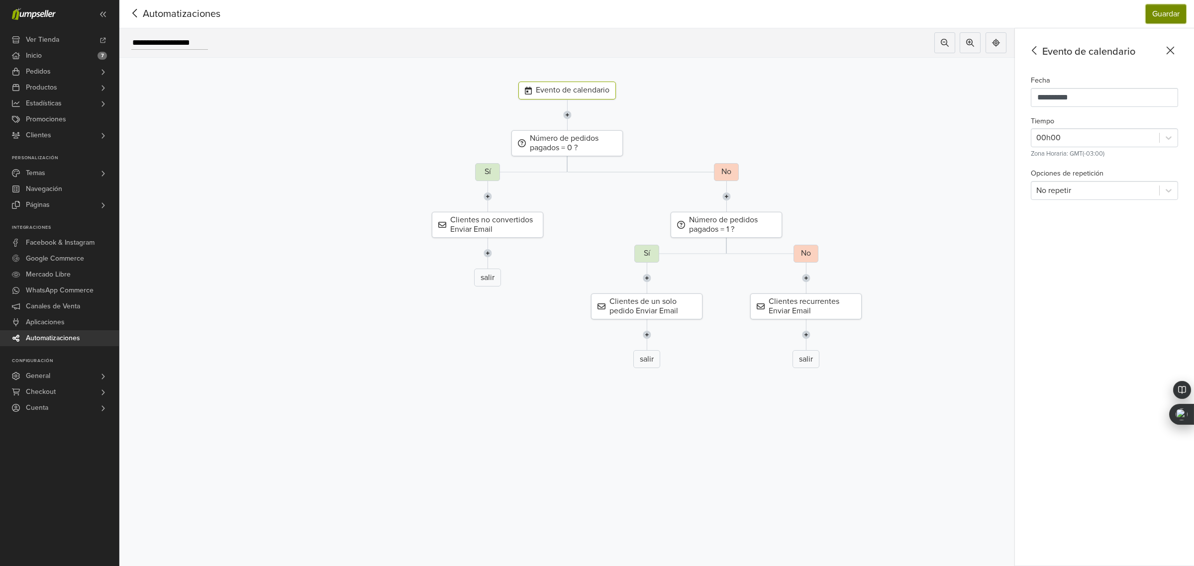
click at [1163, 18] on button "Guardar" at bounding box center [1166, 13] width 40 height 19
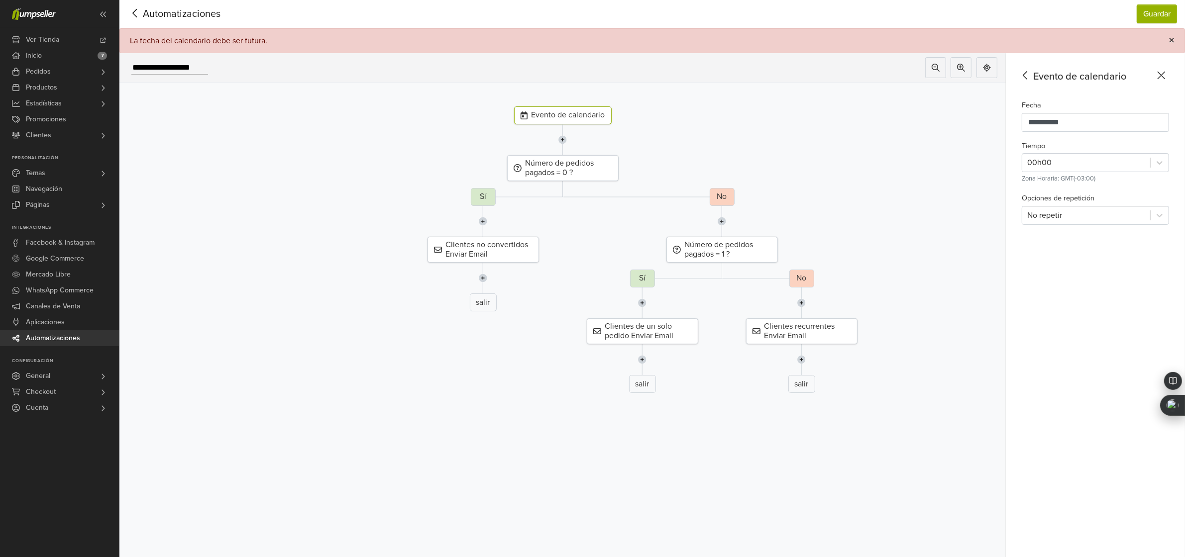
click at [1174, 35] on span "×" at bounding box center [1171, 40] width 6 height 14
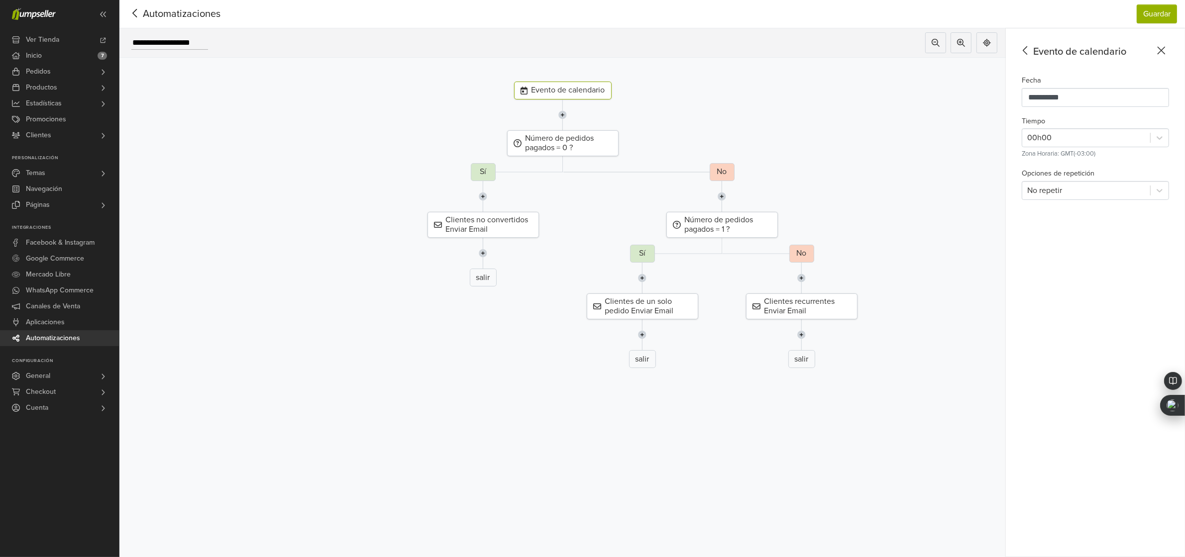
click at [135, 11] on icon at bounding box center [134, 13] width 15 height 12
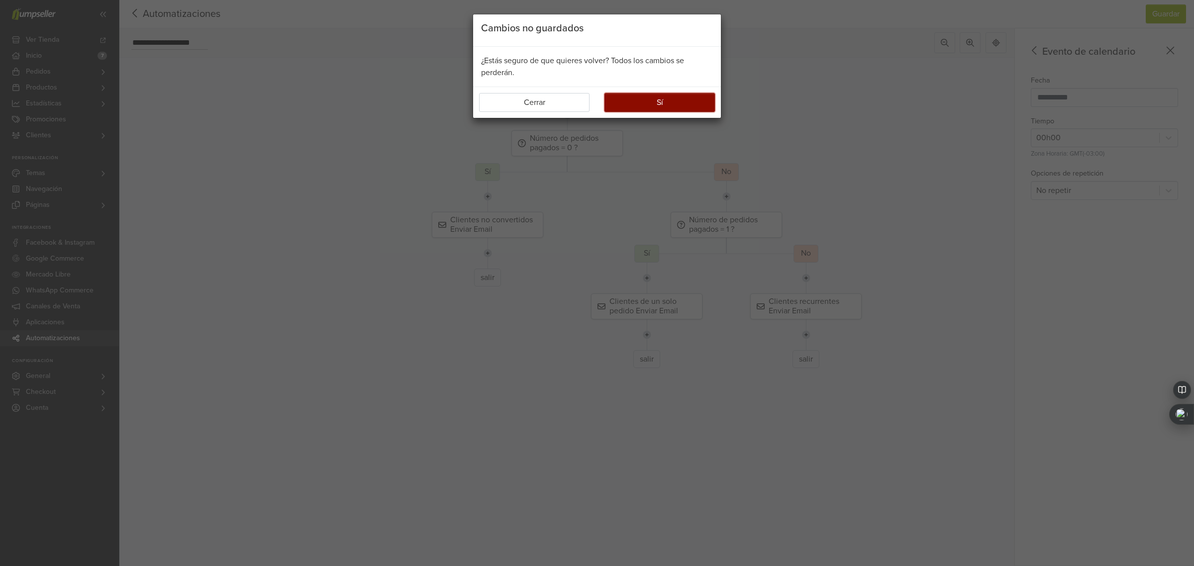
click at [663, 103] on button "Sí" at bounding box center [660, 102] width 110 height 19
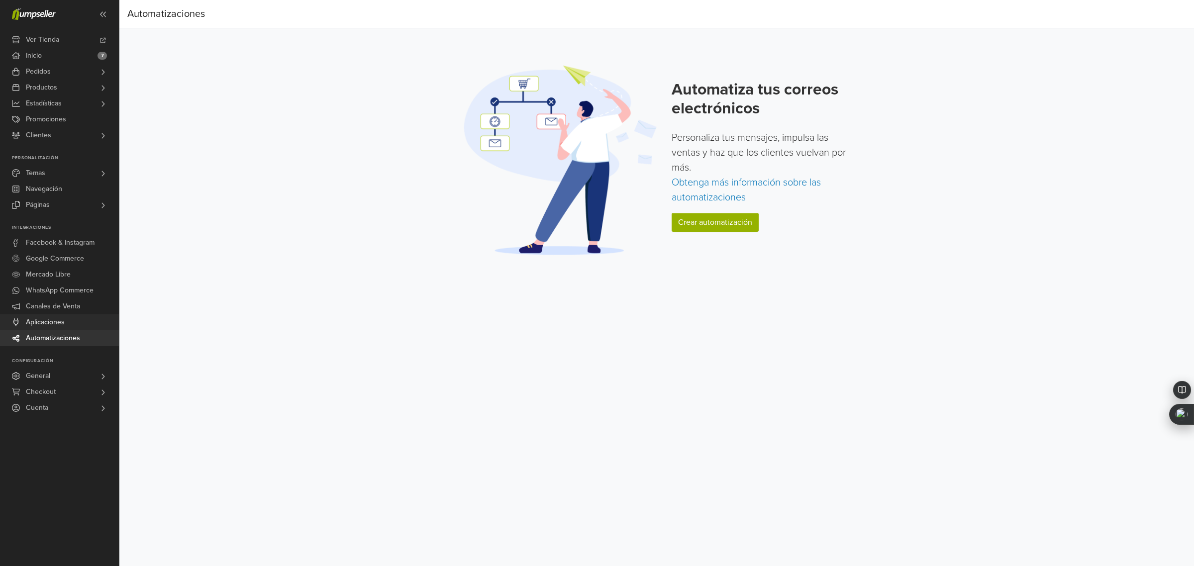
click at [84, 321] on link "Aplicaciones" at bounding box center [59, 322] width 119 height 16
click at [710, 217] on link "Crear automatización" at bounding box center [715, 222] width 87 height 19
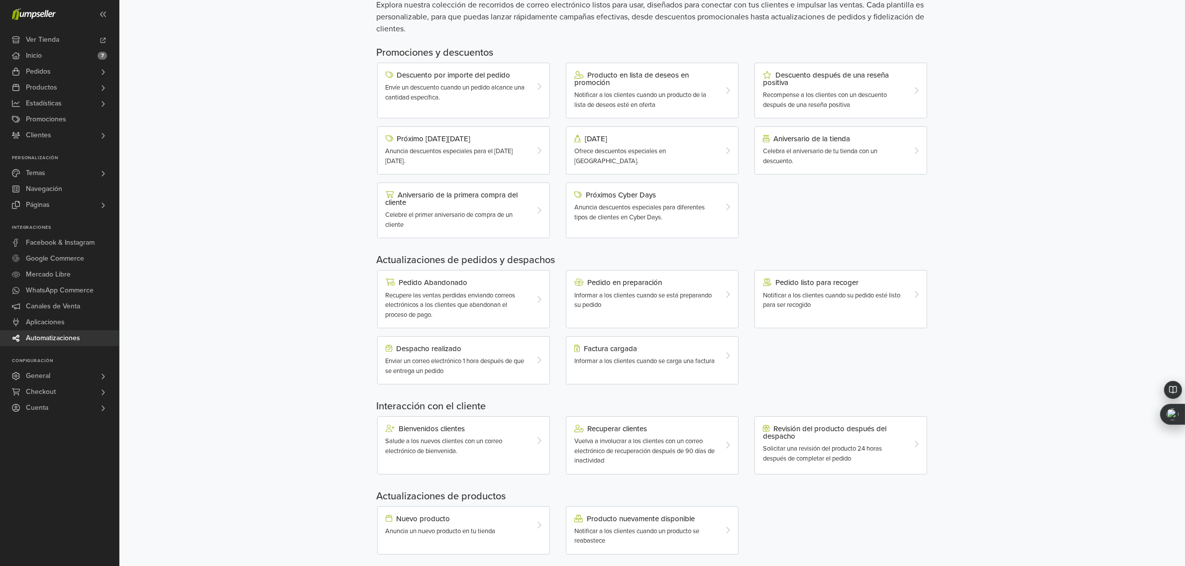
scroll to position [69, 0]
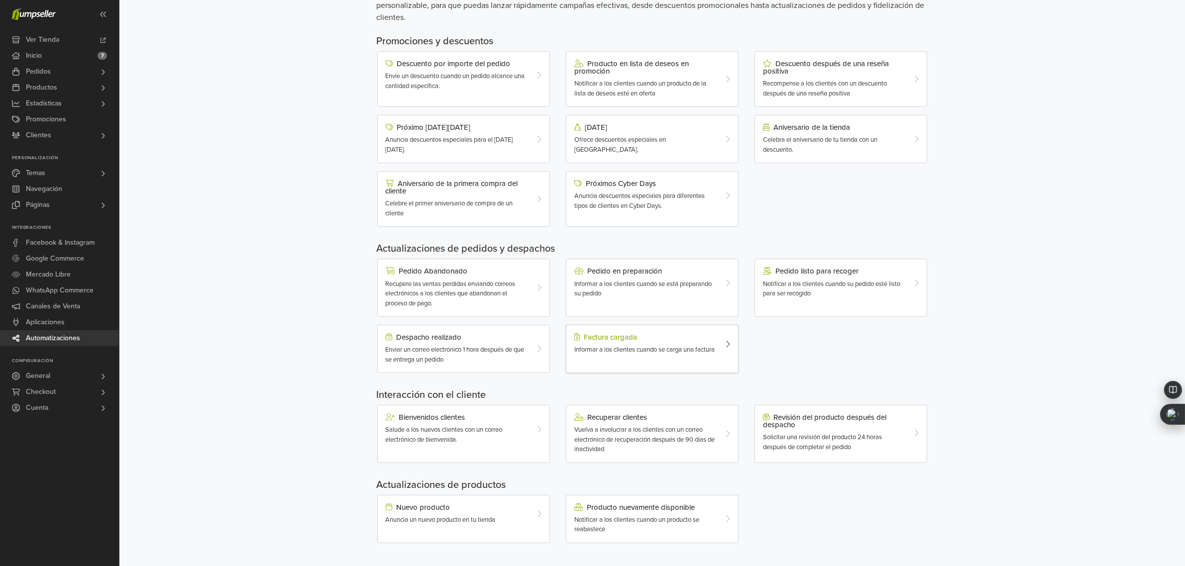
click at [718, 353] on div "Factura cargada Informar a los clientes cuando se carga una factura" at bounding box center [645, 344] width 157 height 22
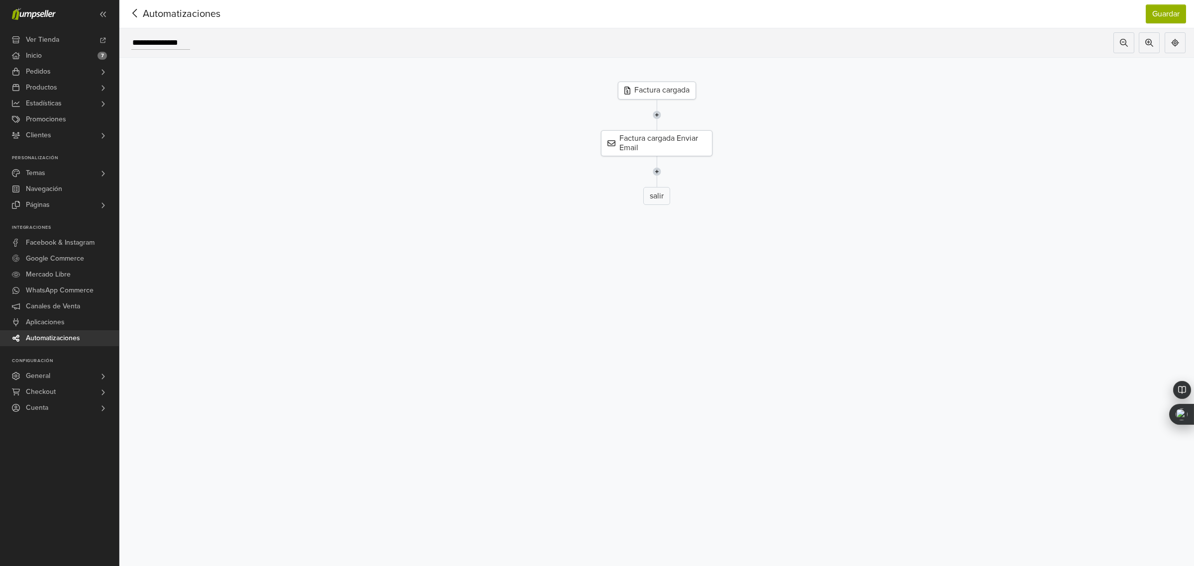
click at [670, 90] on div "Factura cargada" at bounding box center [657, 91] width 78 height 18
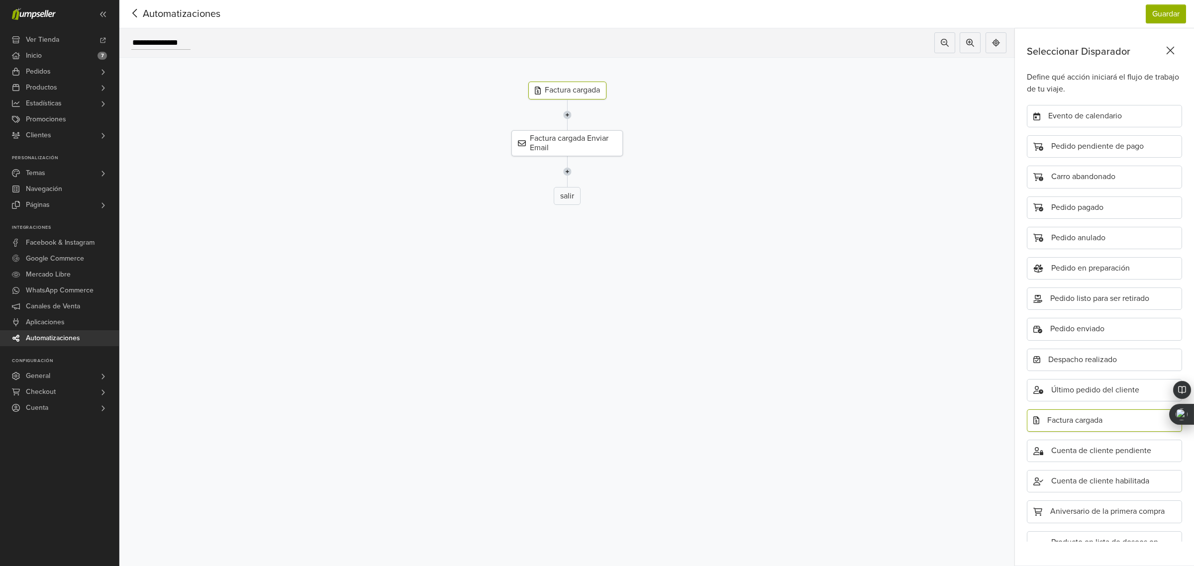
scroll to position [125, 0]
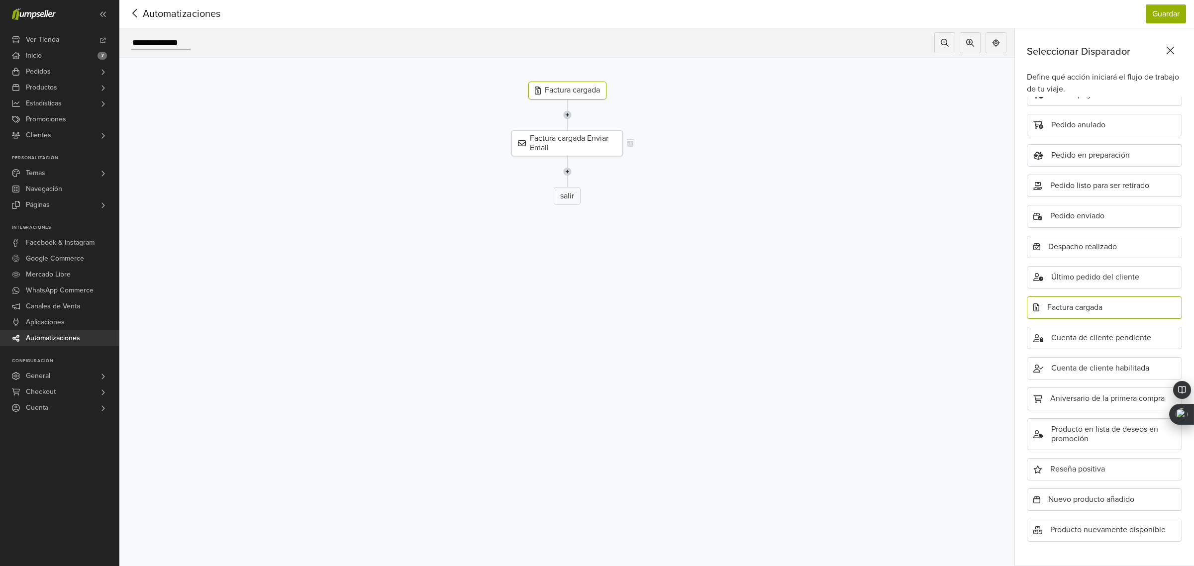
click at [593, 145] on div "Factura cargada Enviar Email" at bounding box center [567, 143] width 111 height 26
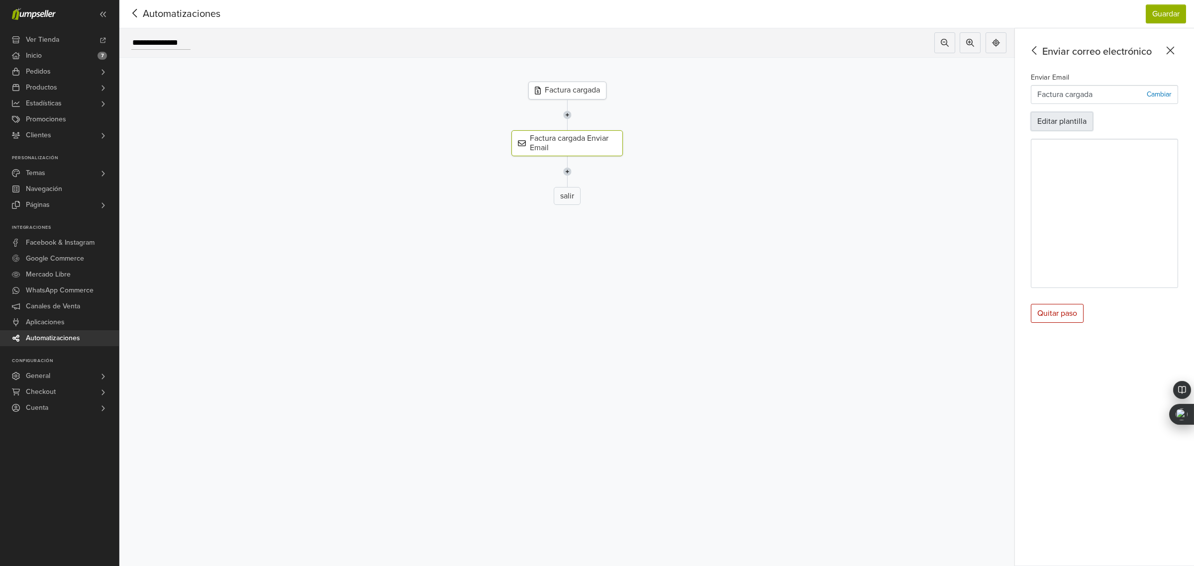
click at [1076, 117] on button "Editar plantilla" at bounding box center [1062, 121] width 62 height 19
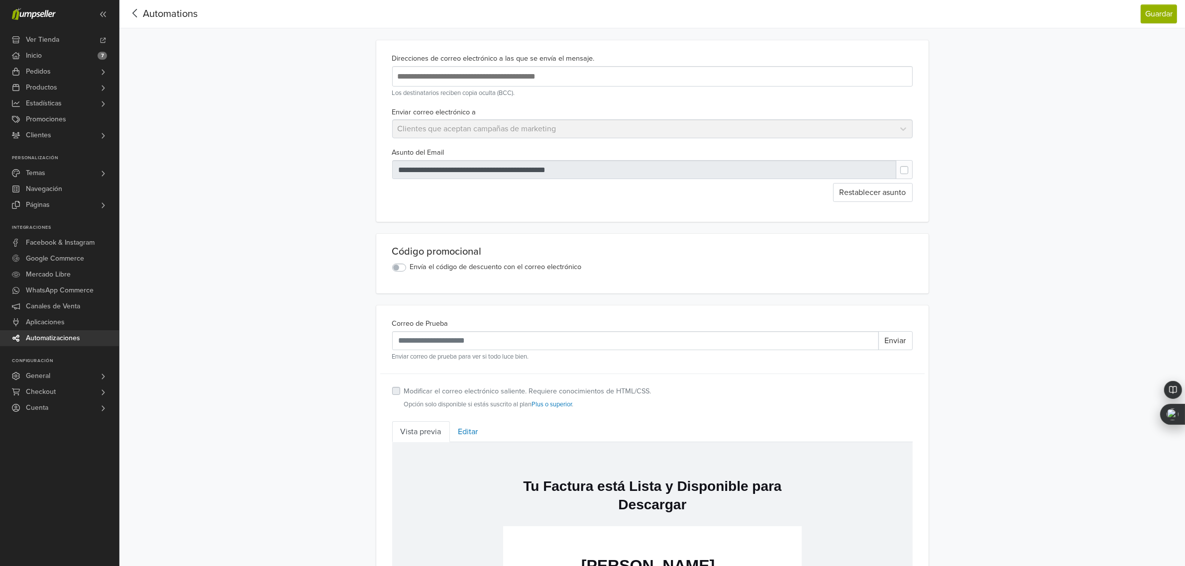
click at [135, 11] on icon at bounding box center [134, 13] width 15 height 12
click at [128, 10] on icon at bounding box center [134, 13] width 15 height 12
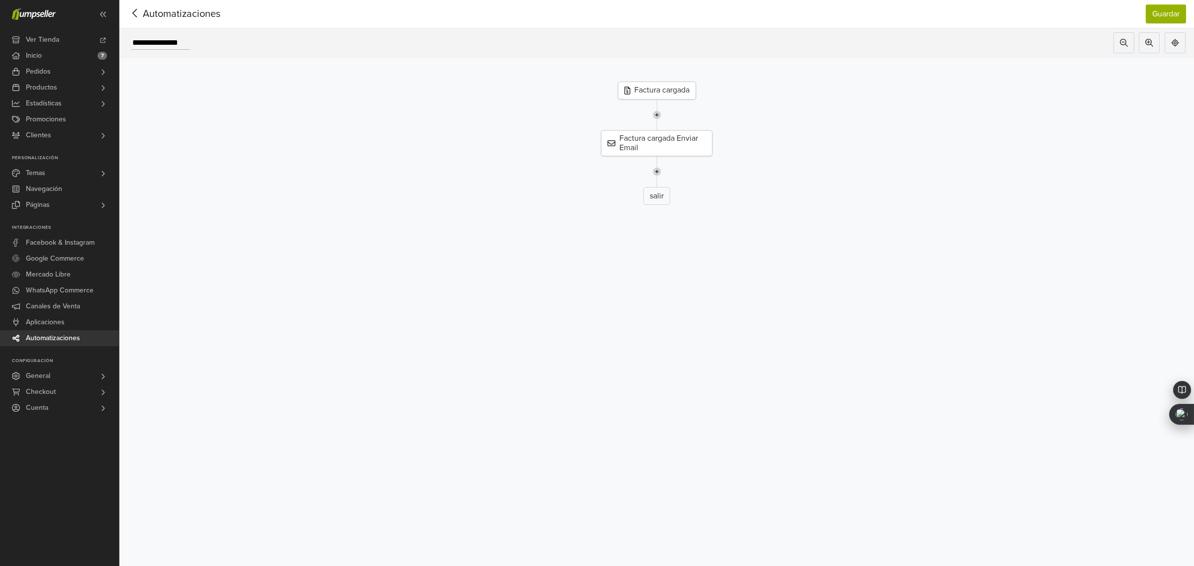
click at [128, 10] on icon at bounding box center [134, 13] width 15 height 12
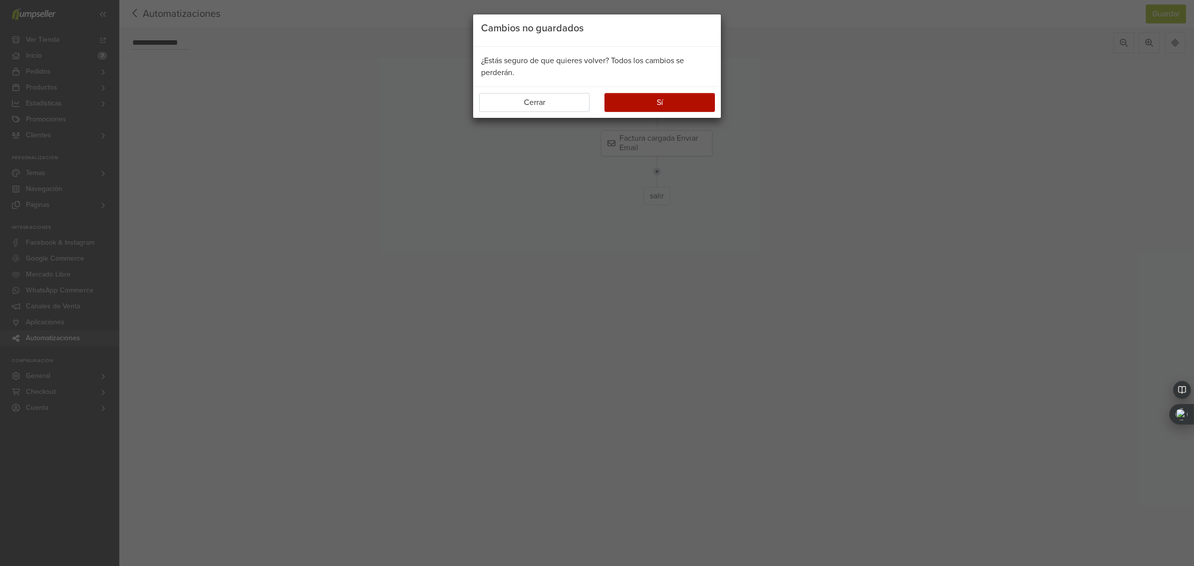
click at [667, 92] on div "Cerrar Sí" at bounding box center [597, 102] width 248 height 31
click at [666, 99] on button "Sí" at bounding box center [660, 102] width 110 height 19
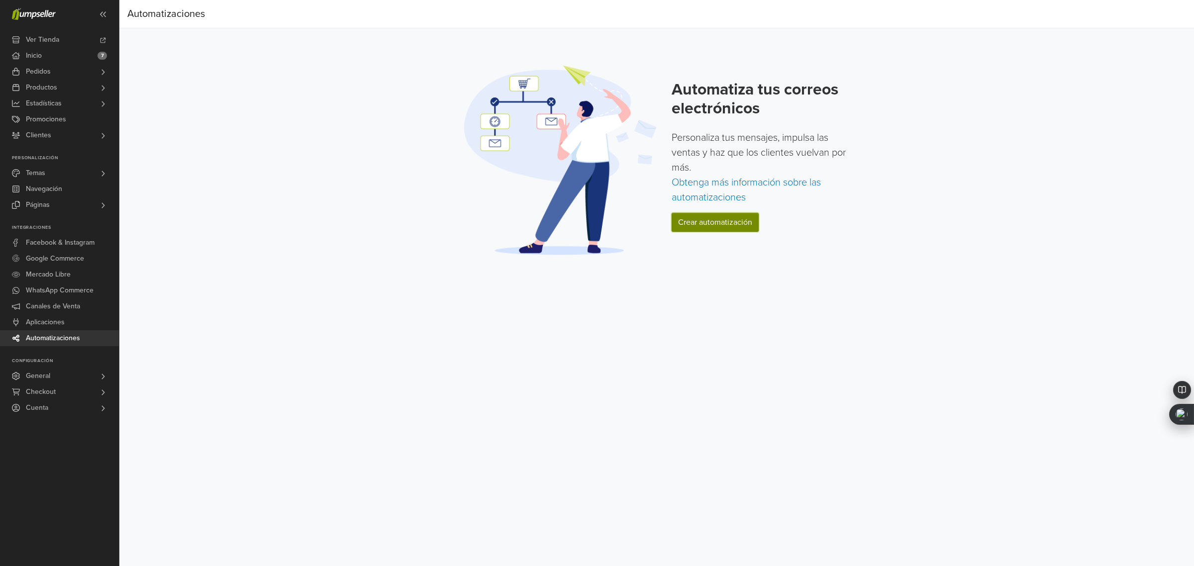
click at [715, 224] on link "Crear automatización" at bounding box center [715, 222] width 87 height 19
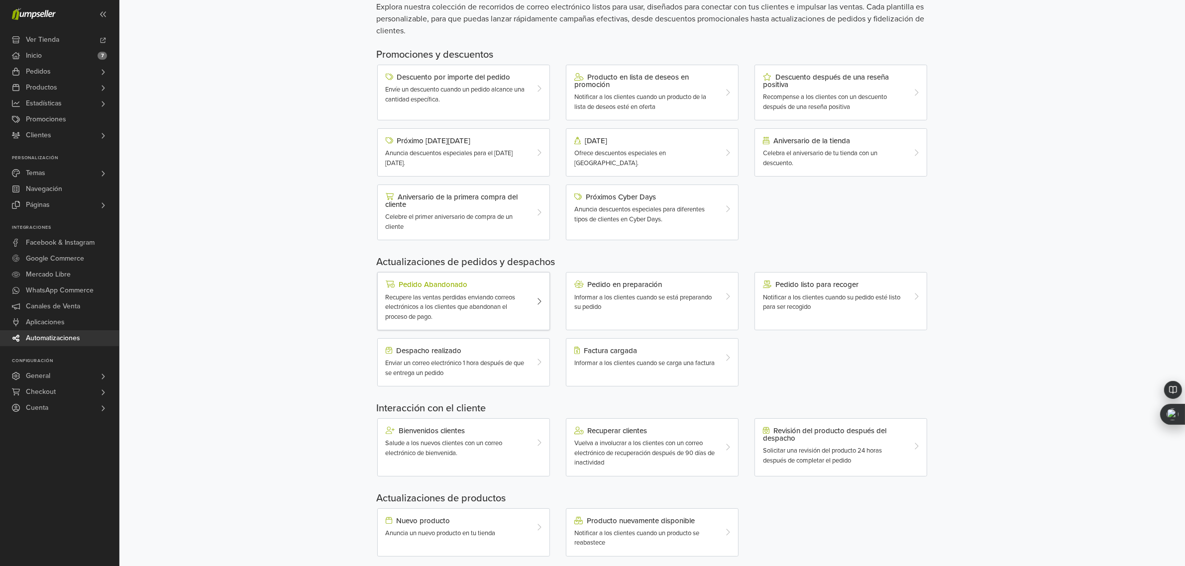
scroll to position [69, 0]
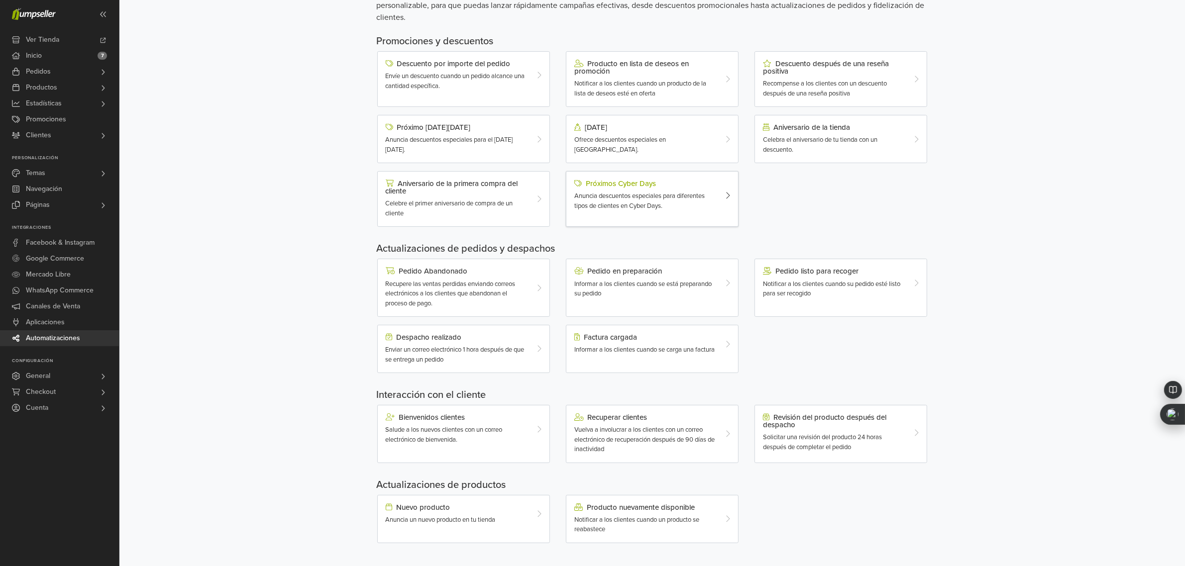
click at [714, 203] on div "Anuncia descuentos especiales para diferentes tipos de clientes en Cyber Days." at bounding box center [645, 201] width 142 height 19
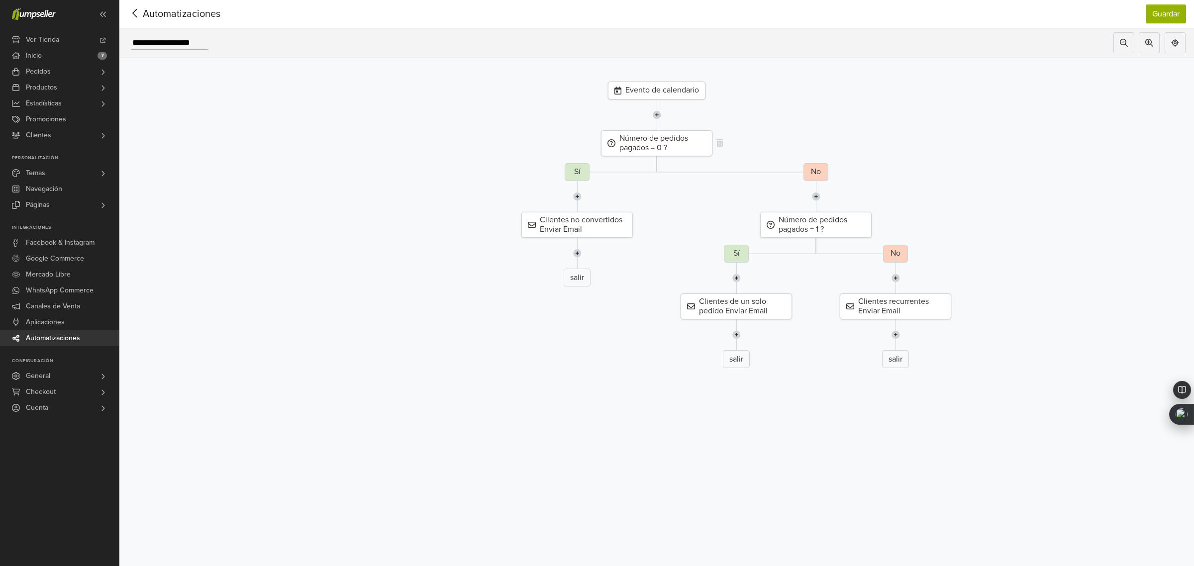
click at [625, 142] on div "Número de pedidos pagados = 0 ?" at bounding box center [656, 143] width 111 height 26
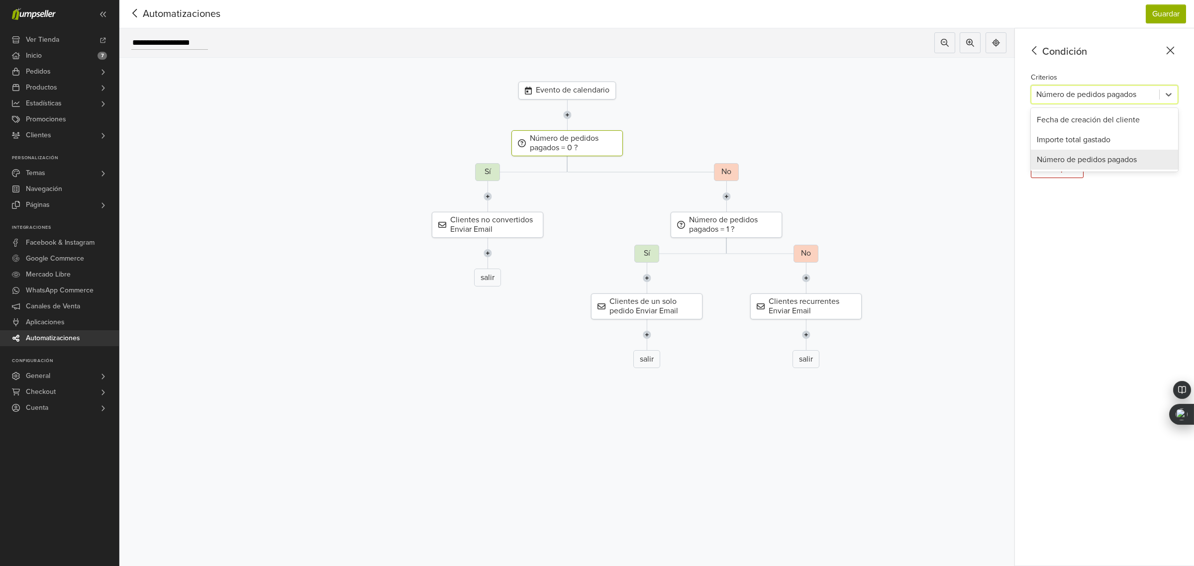
click at [1105, 99] on div at bounding box center [1096, 95] width 118 height 14
click at [1105, 95] on div at bounding box center [1096, 95] width 118 height 14
click at [1088, 143] on div "Importe total gastado" at bounding box center [1104, 140] width 147 height 20
click at [1080, 99] on div at bounding box center [1096, 95] width 118 height 14
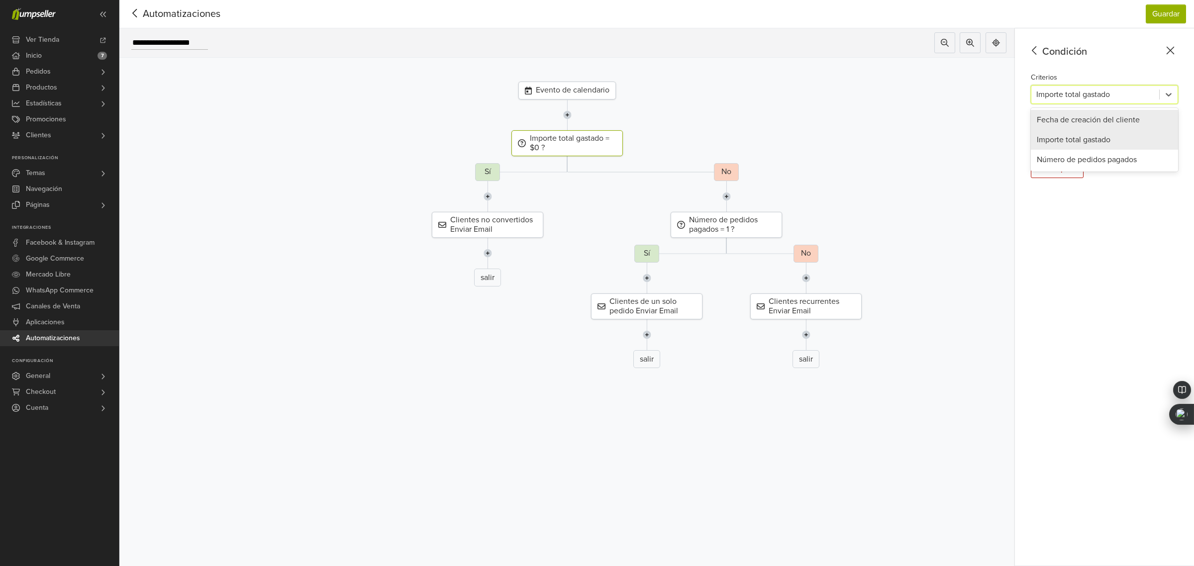
click at [1084, 123] on div "Fecha de creación del cliente" at bounding box center [1104, 120] width 147 height 20
click at [1040, 91] on div at bounding box center [1096, 95] width 118 height 14
click at [1080, 137] on div "Importe total gastado" at bounding box center [1104, 140] width 147 height 20
click at [1051, 127] on div "=" at bounding box center [1048, 134] width 32 height 18
click at [1051, 130] on div at bounding box center [1048, 134] width 22 height 14
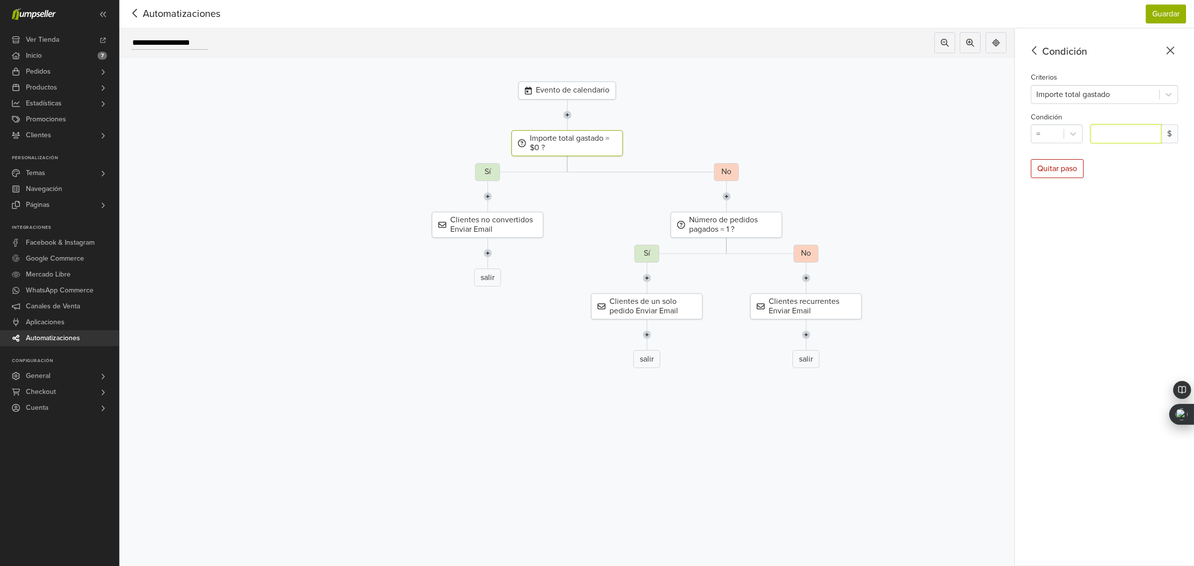
click at [1106, 135] on input "*" at bounding box center [1126, 133] width 71 height 19
